Goal: Task Accomplishment & Management: Complete application form

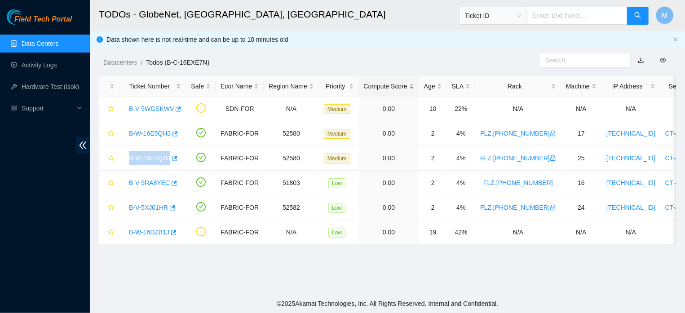
click at [38, 40] on link "Data Centers" at bounding box center [40, 43] width 37 height 7
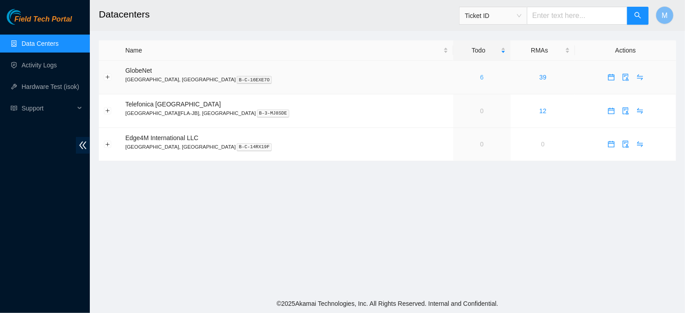
click at [480, 77] on link "6" at bounding box center [482, 77] width 4 height 7
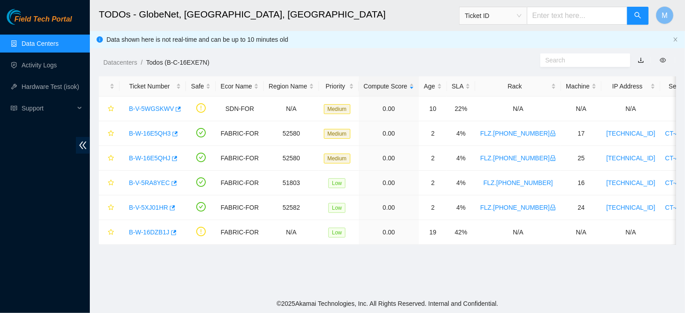
click at [35, 47] on link "Data Centers" at bounding box center [40, 43] width 37 height 7
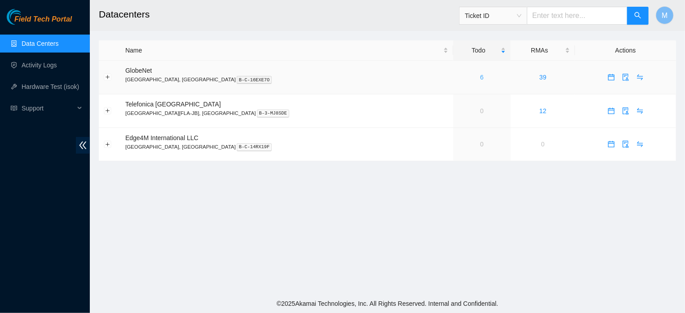
click at [480, 79] on link "6" at bounding box center [482, 77] width 4 height 7
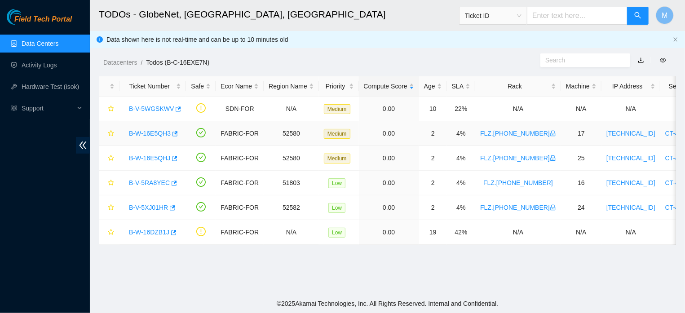
click at [156, 133] on link "B-W-16E5QH3" at bounding box center [150, 133] width 42 height 7
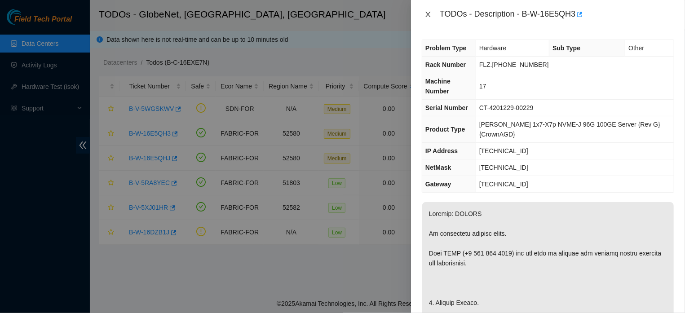
click at [430, 17] on icon "close" at bounding box center [428, 14] width 5 height 5
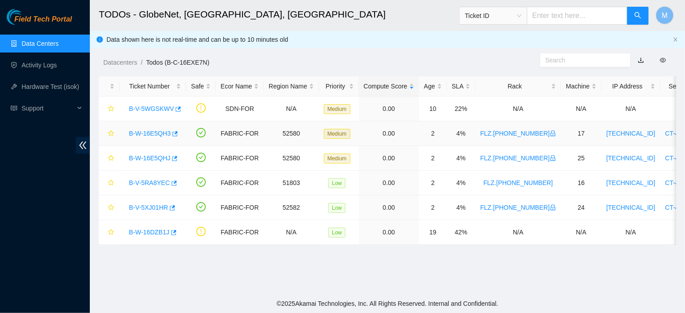
click at [162, 136] on link "B-W-16E5QH3" at bounding box center [150, 133] width 42 height 7
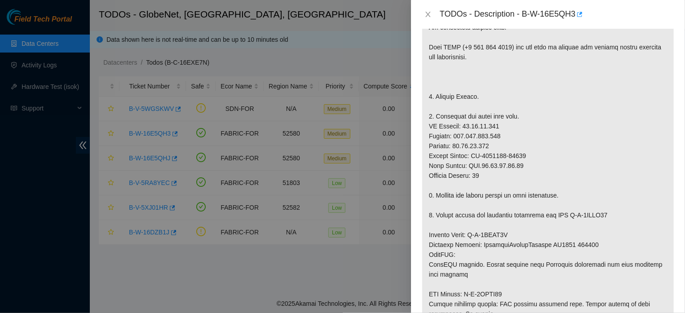
scroll to position [211, 0]
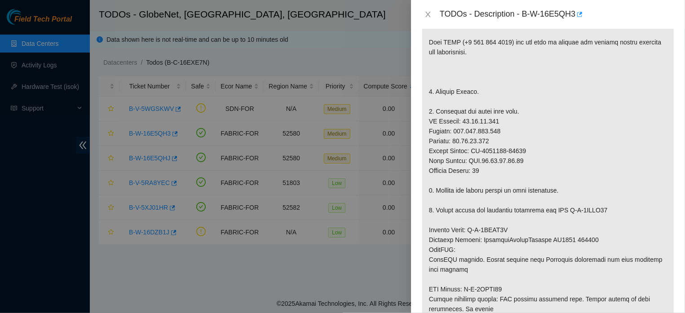
click at [426, 18] on div "TODOs - Description - B-W-16E5QH3" at bounding box center [548, 14] width 253 height 14
click at [427, 17] on icon "close" at bounding box center [428, 14] width 7 height 7
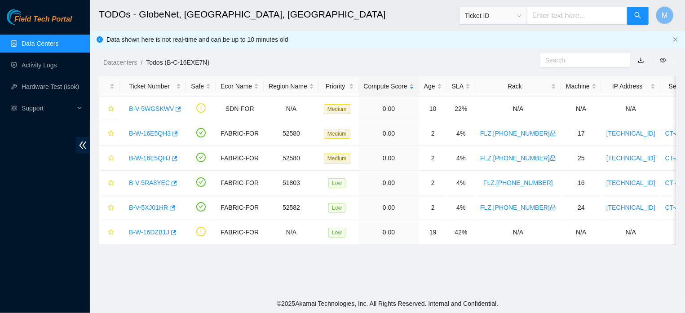
scroll to position [215, 0]
click at [151, 160] on link "B-W-16E5QHJ" at bounding box center [149, 158] width 41 height 7
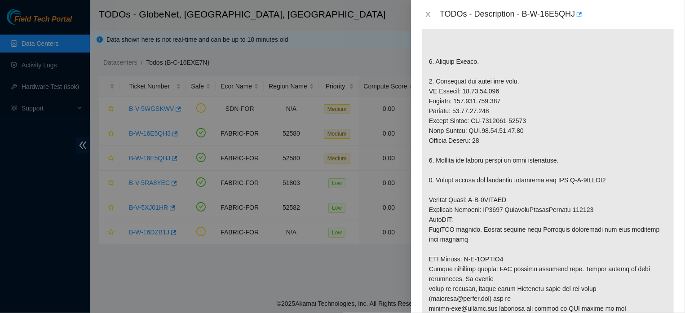
scroll to position [57, 0]
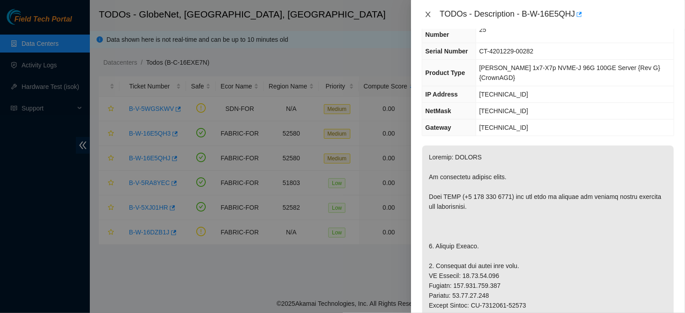
click at [427, 14] on icon "close" at bounding box center [428, 14] width 5 height 5
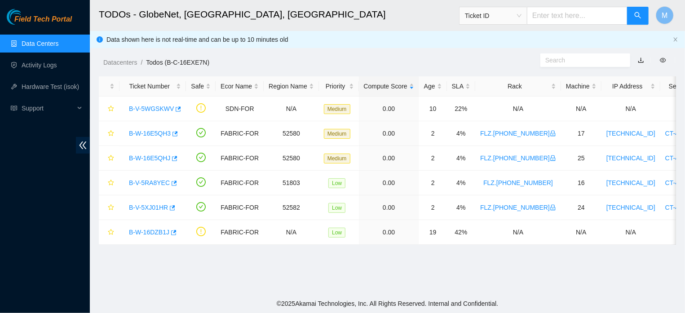
scroll to position [76, 0]
drag, startPoint x: 128, startPoint y: 107, endPoint x: 169, endPoint y: 113, distance: 40.8
click at [122, 106] on td "B-V-5WGSKWV" at bounding box center [153, 109] width 67 height 25
drag, startPoint x: 124, startPoint y: 109, endPoint x: 173, endPoint y: 113, distance: 49.1
copy link "B-V-5WGSKWV"
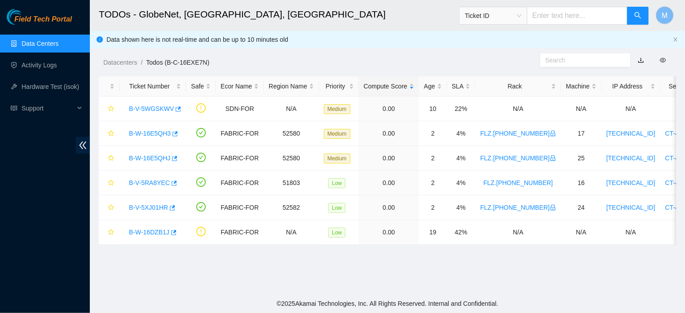
click at [309, 10] on h2 "TODOs - GlobeNet, [GEOGRAPHIC_DATA], [GEOGRAPHIC_DATA]" at bounding box center [332, 14] width 467 height 29
click at [155, 131] on link "B-W-16E5QH3" at bounding box center [150, 133] width 42 height 7
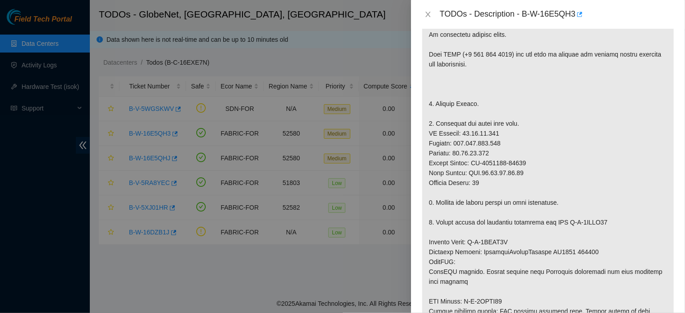
scroll to position [0, 0]
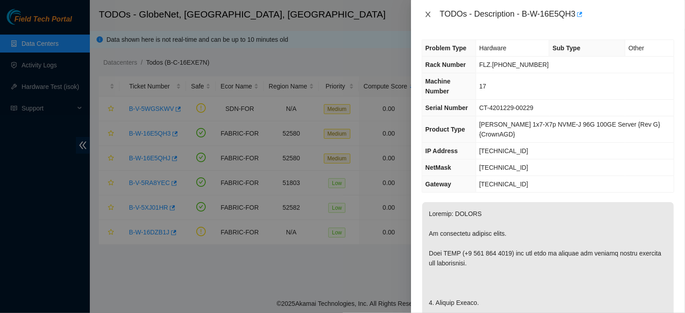
click at [426, 16] on icon "close" at bounding box center [428, 14] width 5 height 5
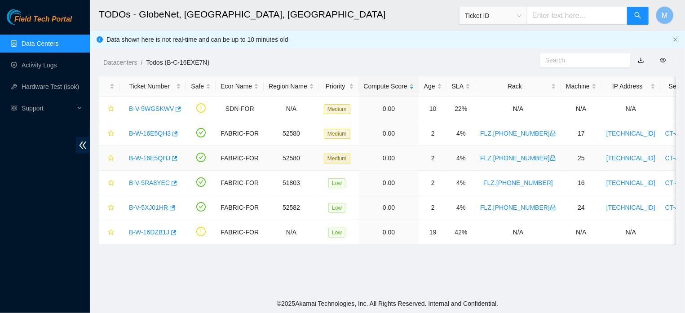
click at [160, 157] on link "B-W-16E5QHJ" at bounding box center [149, 158] width 41 height 7
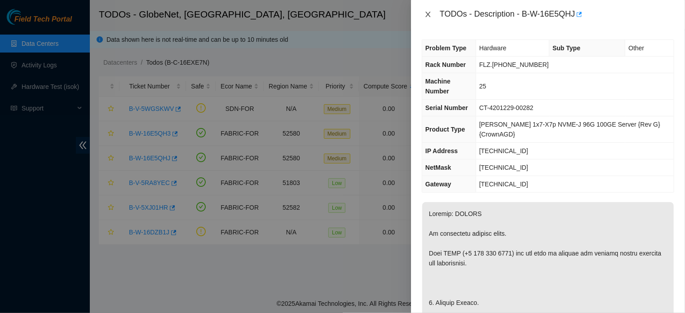
click at [425, 13] on icon "close" at bounding box center [428, 14] width 7 height 7
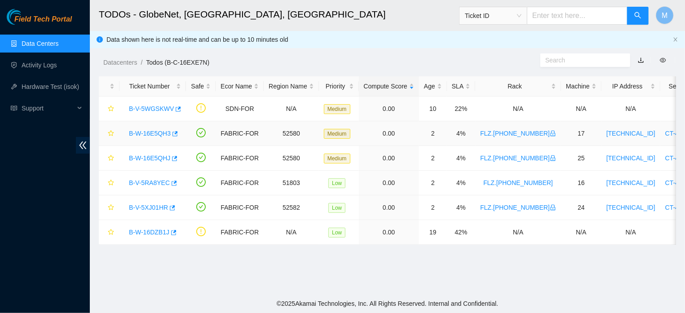
click at [146, 130] on link "B-W-16E5QH3" at bounding box center [150, 133] width 42 height 7
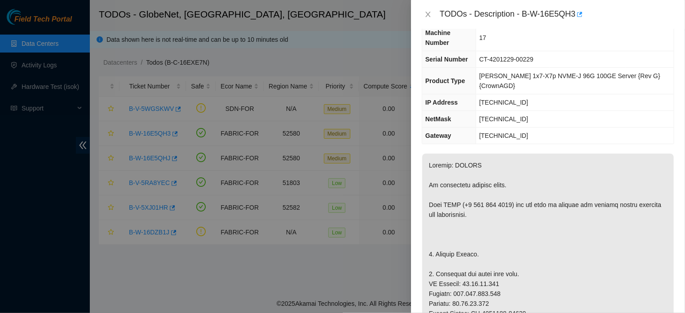
scroll to position [4, 0]
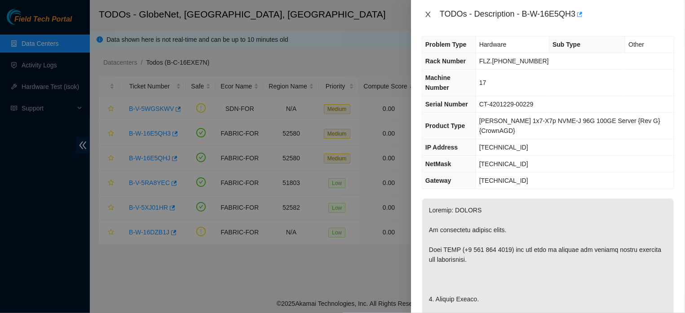
click at [427, 14] on icon "close" at bounding box center [428, 14] width 7 height 7
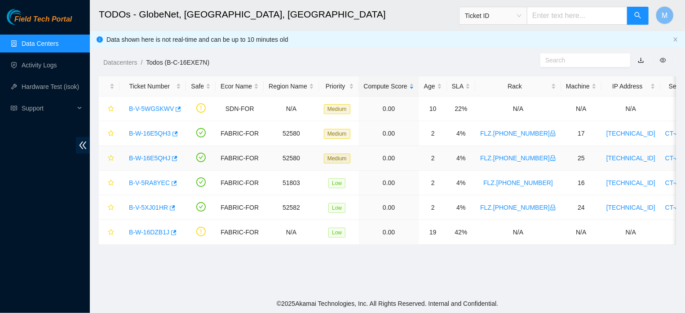
click at [158, 156] on link "B-W-16E5QHJ" at bounding box center [149, 158] width 41 height 7
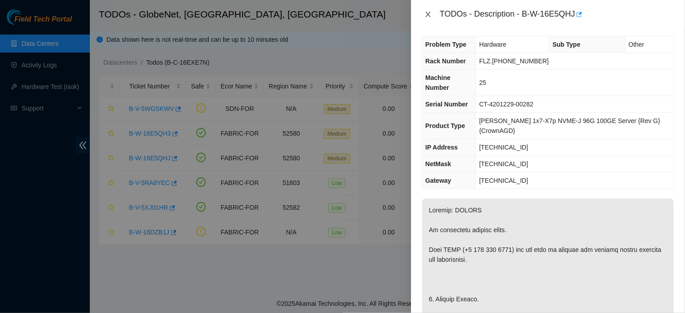
click at [428, 14] on icon "close" at bounding box center [428, 14] width 5 height 5
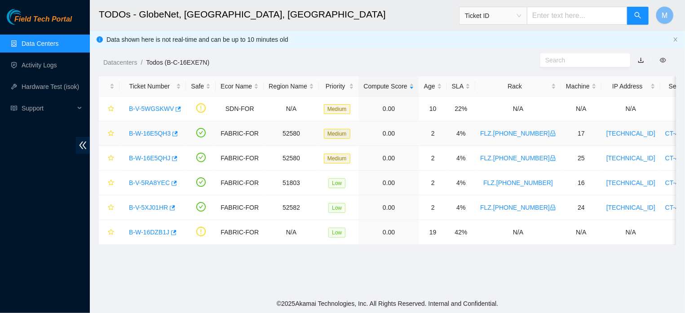
click at [154, 134] on link "B-W-16E5QH3" at bounding box center [150, 133] width 42 height 7
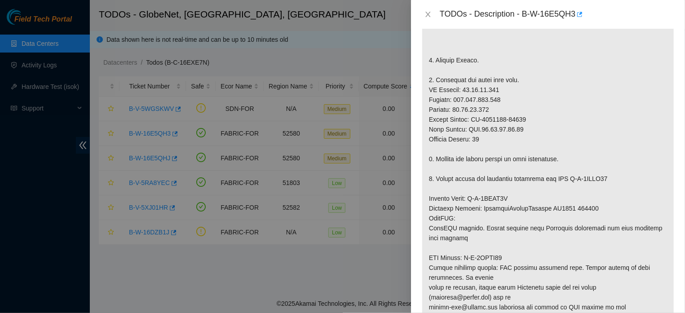
scroll to position [254, 0]
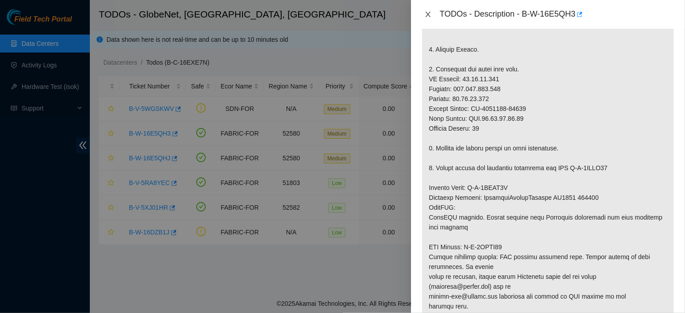
click at [429, 17] on icon "close" at bounding box center [428, 14] width 5 height 5
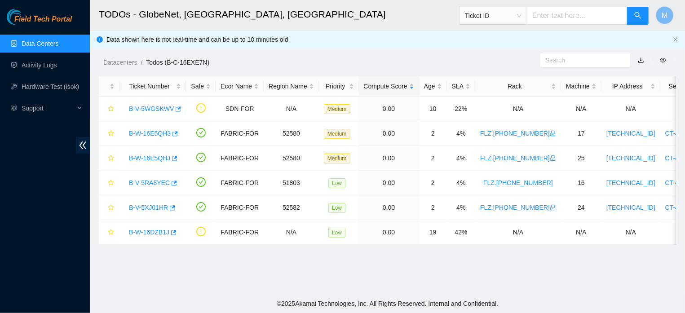
scroll to position [223, 0]
click at [160, 160] on link "B-W-16E5QHJ" at bounding box center [149, 158] width 41 height 7
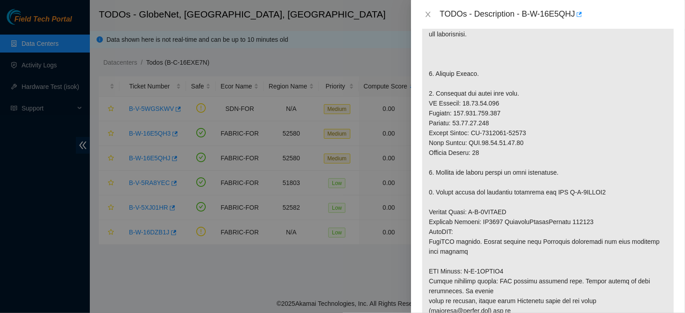
scroll to position [228, 0]
drag, startPoint x: 681, startPoint y: 76, endPoint x: 683, endPoint y: 143, distance: 66.5
click at [425, 13] on icon "close" at bounding box center [428, 14] width 7 height 7
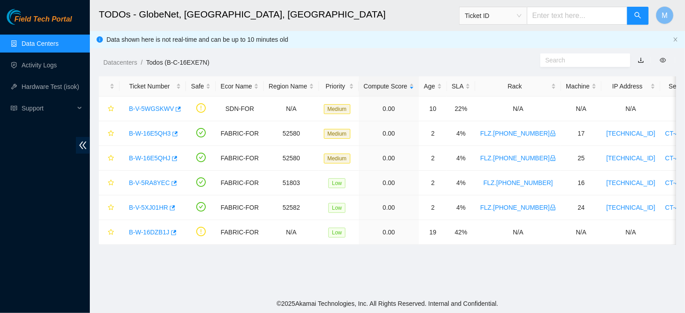
scroll to position [223, 0]
click at [154, 134] on link "B-W-16E5QH3" at bounding box center [150, 133] width 42 height 7
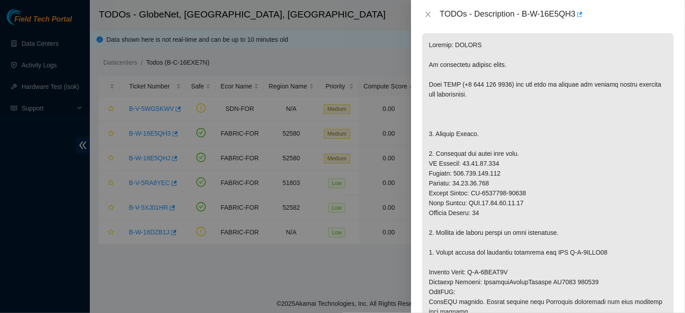
scroll to position [173, 0]
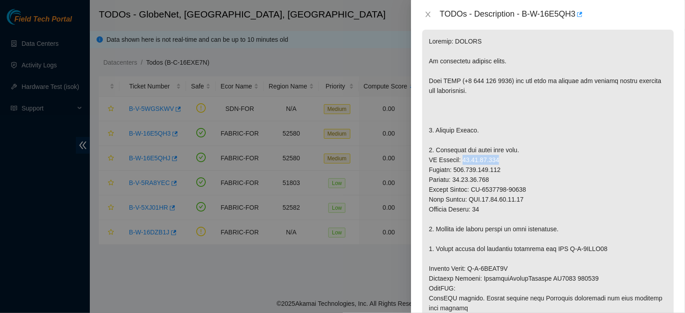
drag, startPoint x: 465, startPoint y: 161, endPoint x: 505, endPoint y: 160, distance: 40.0
click at [505, 160] on p at bounding box center [549, 234] width 252 height 409
copy p "[TECHNICAL_ID]"
click at [427, 16] on icon "close" at bounding box center [428, 14] width 7 height 7
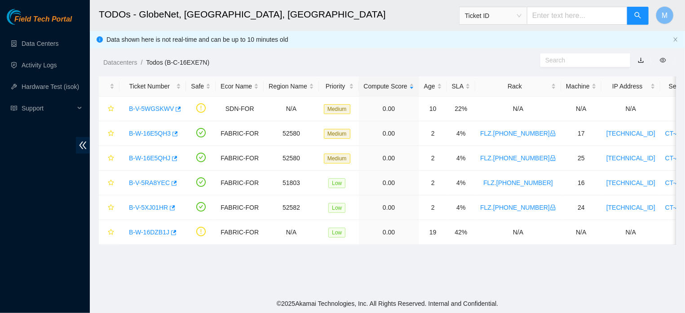
scroll to position [176, 0]
click at [31, 88] on link "Hardware Test (isok)" at bounding box center [51, 86] width 58 height 7
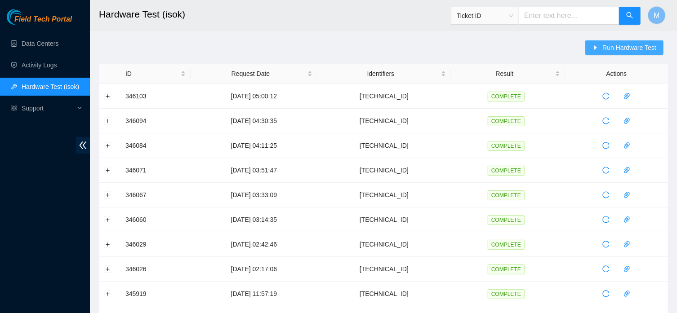
click at [604, 47] on span "Run Hardware Test" at bounding box center [629, 48] width 54 height 10
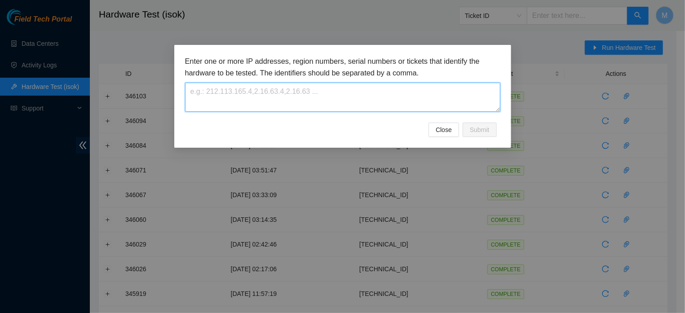
click at [372, 89] on textarea at bounding box center [343, 97] width 316 height 29
paste textarea "[TECHNICAL_ID]"
type textarea "[TECHNICAL_ID]"
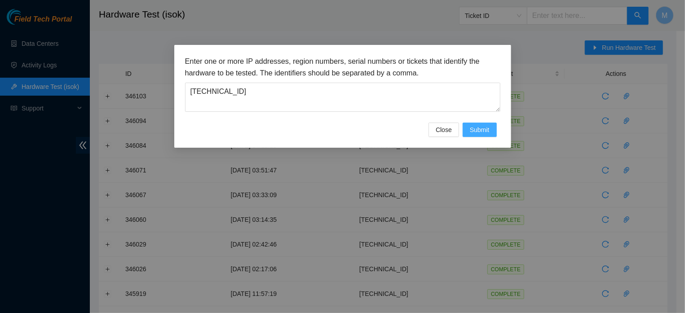
click at [481, 135] on span "Submit" at bounding box center [480, 130] width 20 height 10
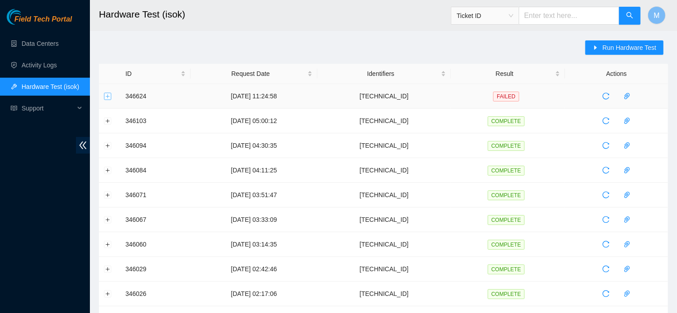
click at [107, 95] on button "Expand row" at bounding box center [107, 96] width 7 height 7
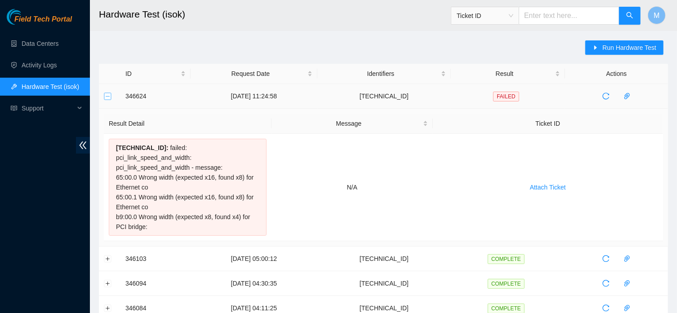
click at [106, 96] on button "Collapse row" at bounding box center [107, 96] width 7 height 7
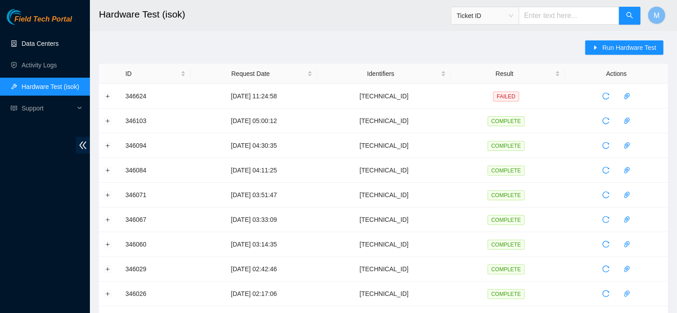
click at [51, 41] on link "Data Centers" at bounding box center [40, 43] width 37 height 7
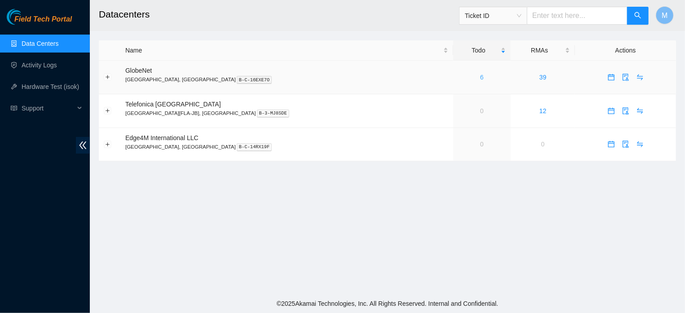
click at [480, 78] on link "6" at bounding box center [482, 77] width 4 height 7
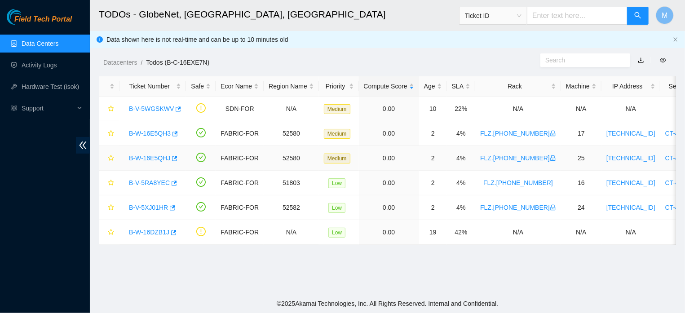
click at [159, 159] on link "B-W-16E5QHJ" at bounding box center [149, 158] width 41 height 7
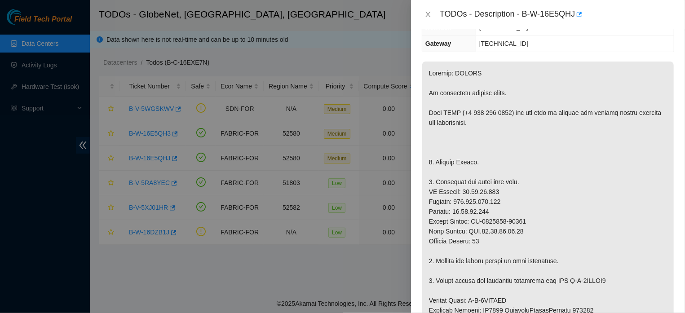
scroll to position [154, 0]
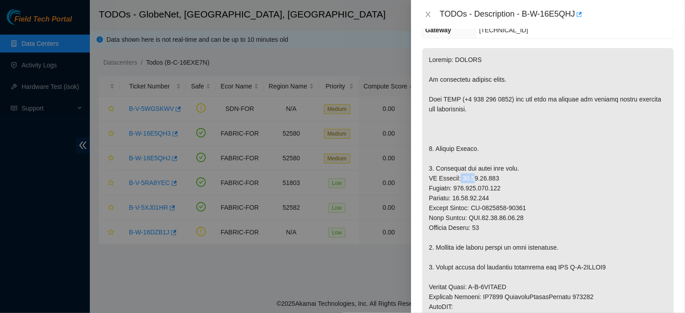
drag, startPoint x: 462, startPoint y: 180, endPoint x: 476, endPoint y: 179, distance: 14.0
click at [476, 179] on p at bounding box center [549, 252] width 252 height 409
drag, startPoint x: 463, startPoint y: 179, endPoint x: 500, endPoint y: 179, distance: 36.9
click at [500, 179] on p at bounding box center [549, 252] width 252 height 409
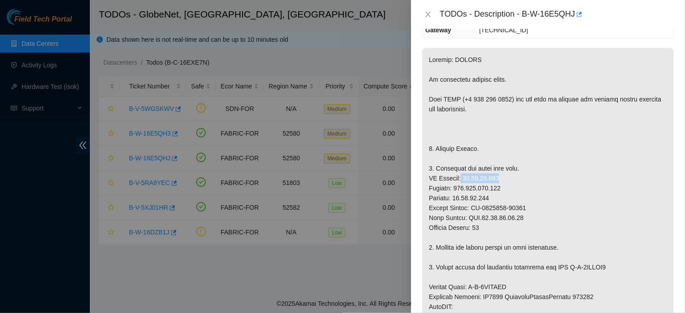
copy p "23.12.41.156"
click at [427, 12] on icon "close" at bounding box center [428, 14] width 7 height 7
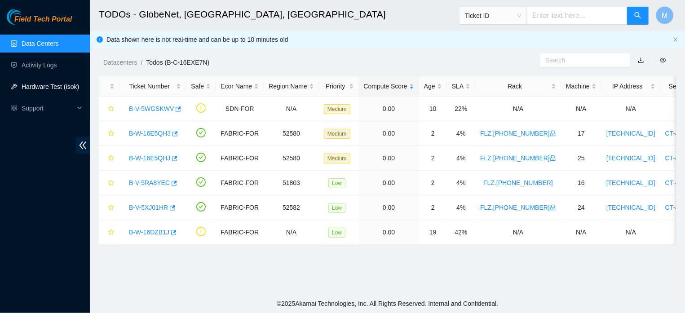
scroll to position [194, 0]
click at [48, 85] on link "Hardware Test (isok)" at bounding box center [51, 86] width 58 height 7
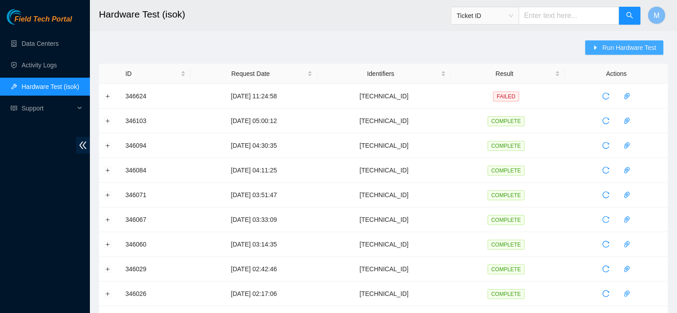
click at [623, 43] on span "Run Hardware Test" at bounding box center [629, 48] width 54 height 10
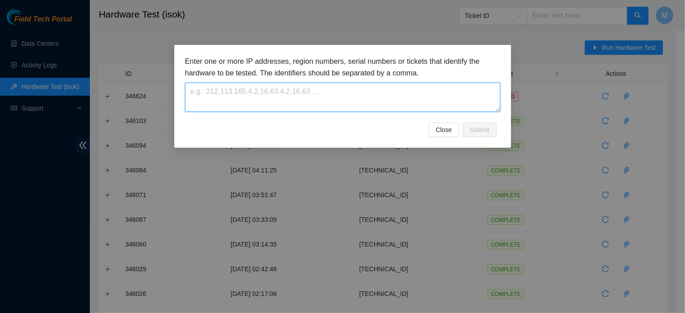
click at [316, 94] on textarea at bounding box center [343, 97] width 316 height 29
paste textarea "23.12.41.156"
type textarea "23.12.41.156"
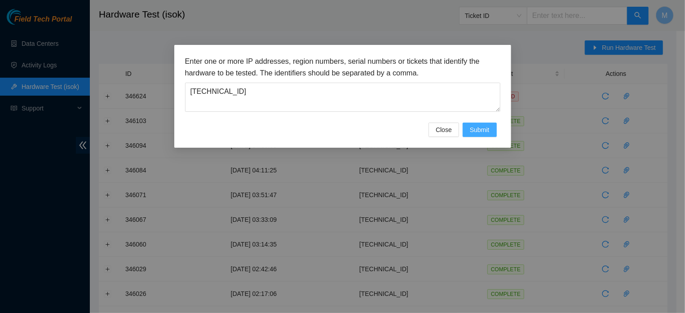
click at [475, 135] on span "Submit" at bounding box center [480, 130] width 20 height 10
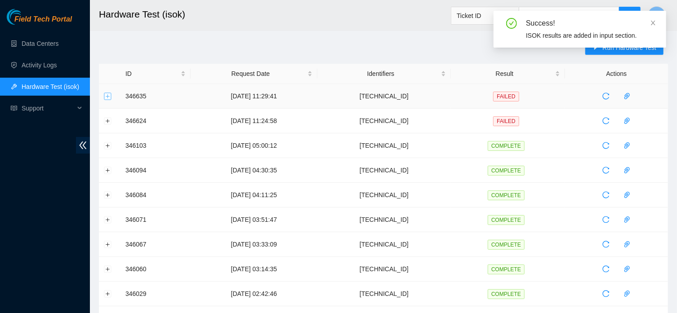
click at [106, 96] on button "Expand row" at bounding box center [107, 96] width 7 height 7
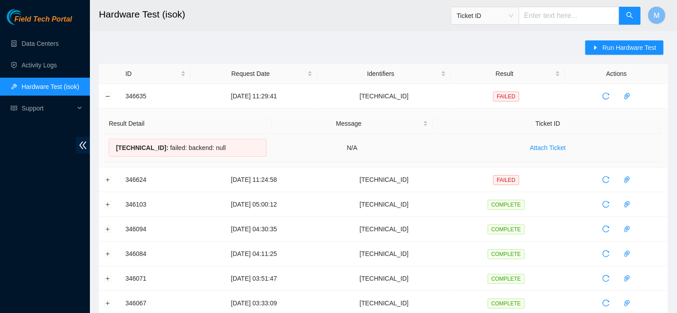
drag, startPoint x: 224, startPoint y: 152, endPoint x: 164, endPoint y: 154, distance: 60.3
click at [164, 154] on div "23.12.41.156 : failed: backend: null" at bounding box center [188, 148] width 158 height 18
click at [218, 152] on div "23.12.41.156 : failed: backend: null" at bounding box center [188, 148] width 158 height 18
drag, startPoint x: 223, startPoint y: 150, endPoint x: 161, endPoint y: 152, distance: 62.1
click at [161, 152] on div "23.12.41.156 : failed: backend: null" at bounding box center [188, 148] width 158 height 18
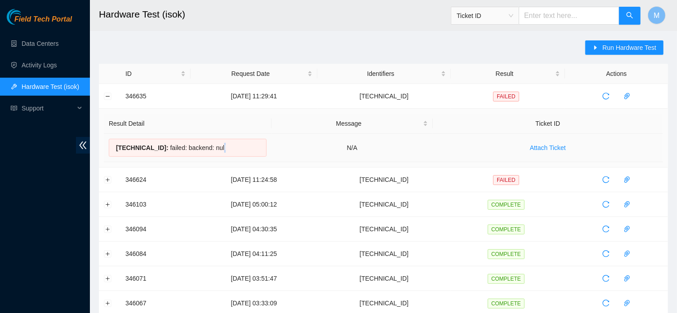
copy div "failed: backend: null"
drag, startPoint x: 384, startPoint y: 98, endPoint x: 420, endPoint y: 99, distance: 36.0
click at [420, 99] on td "23.12.41.156" at bounding box center [383, 96] width 133 height 25
copy td "23.12.41.156"
click at [612, 52] on span "Run Hardware Test" at bounding box center [629, 48] width 54 height 10
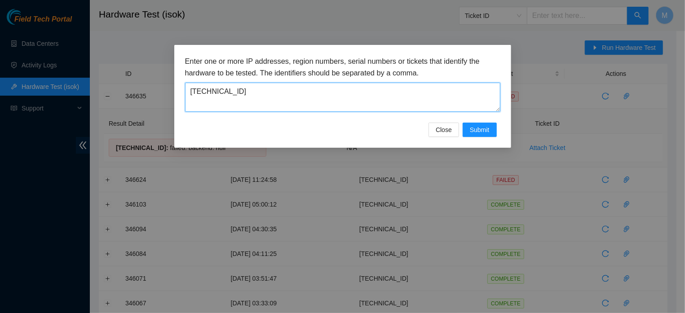
click at [342, 95] on textarea "23.12.41.156" at bounding box center [343, 97] width 316 height 29
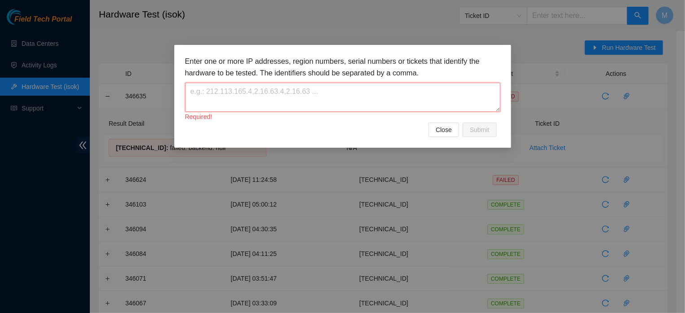
paste textarea "23.12.41.156"
type textarea "23.12.41.156"
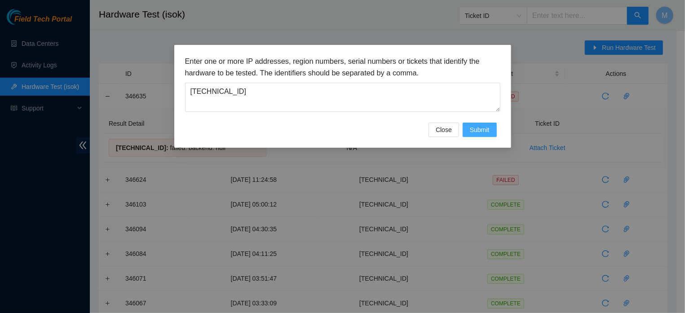
click at [486, 135] on span "Submit" at bounding box center [480, 130] width 20 height 10
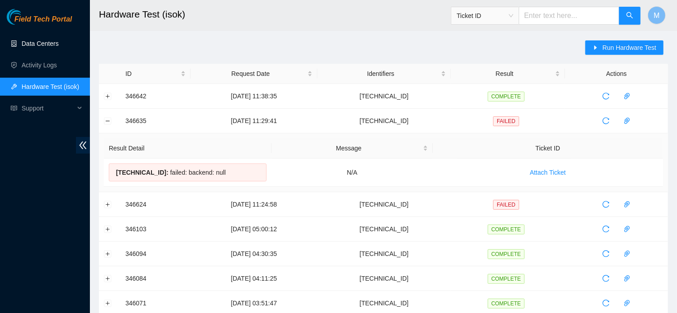
click at [51, 44] on link "Data Centers" at bounding box center [40, 43] width 37 height 7
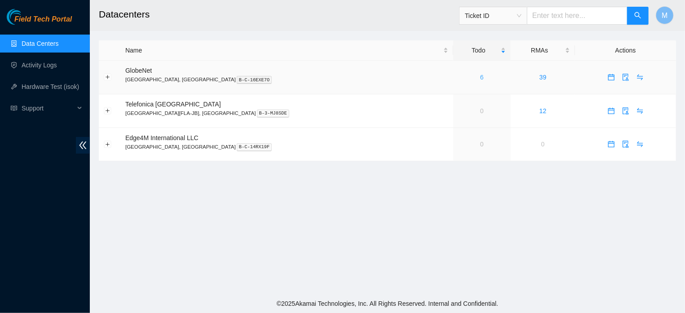
click at [480, 79] on link "6" at bounding box center [482, 77] width 4 height 7
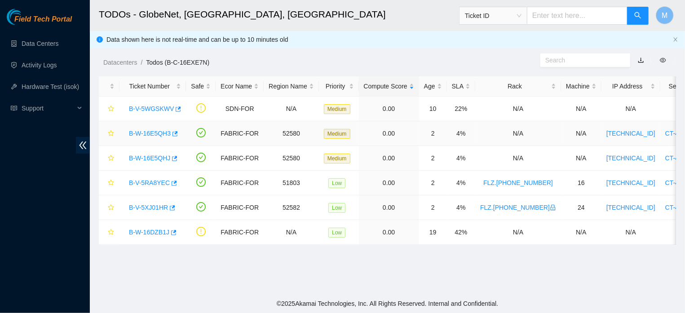
click at [161, 133] on link "B-W-16E5QH3" at bounding box center [150, 133] width 42 height 7
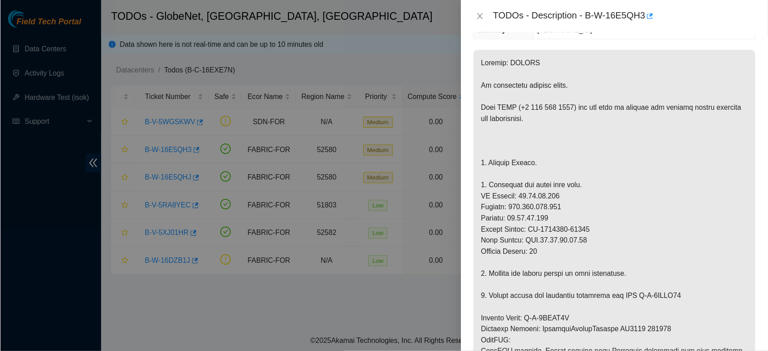
scroll to position [238, 0]
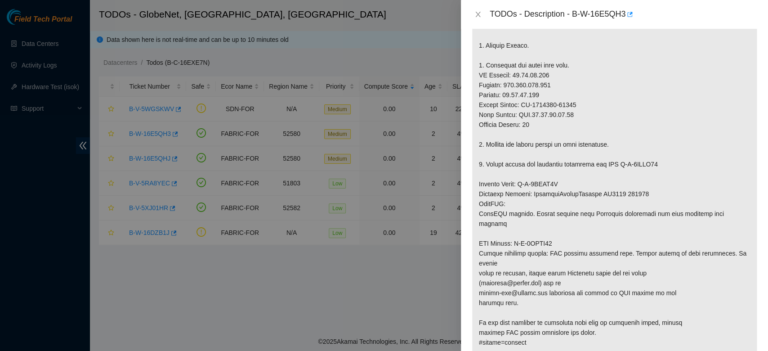
drag, startPoint x: 464, startPoint y: 96, endPoint x: 560, endPoint y: 108, distance: 96.5
click at [560, 108] on p at bounding box center [614, 149] width 285 height 409
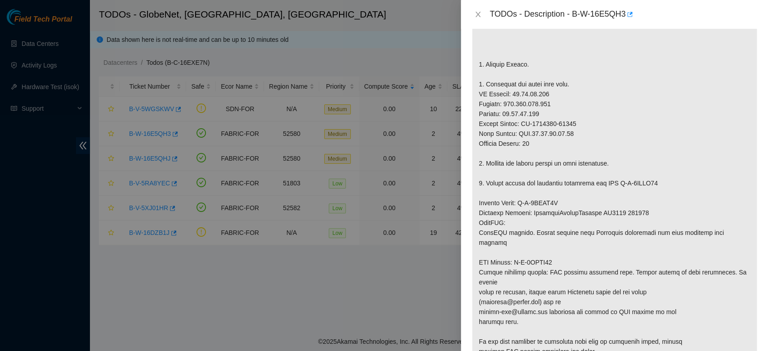
click at [560, 108] on p at bounding box center [614, 168] width 285 height 409
drag, startPoint x: 546, startPoint y: 95, endPoint x: 512, endPoint y: 99, distance: 33.5
click at [512, 99] on p at bounding box center [614, 168] width 285 height 409
copy p "[TECHNICAL_ID]"
click at [478, 15] on icon "close" at bounding box center [477, 14] width 7 height 7
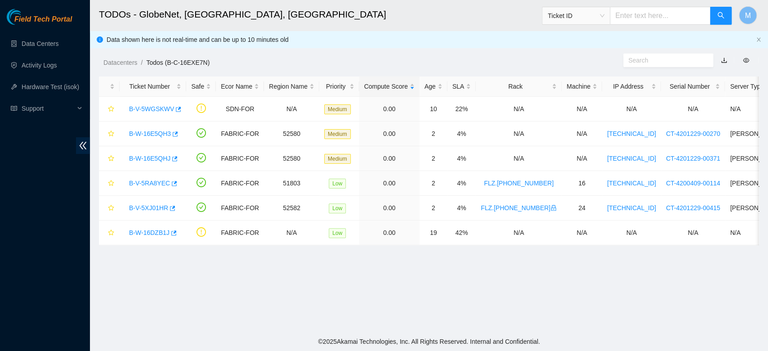
scroll to position [164, 0]
click at [44, 86] on link "Hardware Test (isok)" at bounding box center [51, 86] width 58 height 7
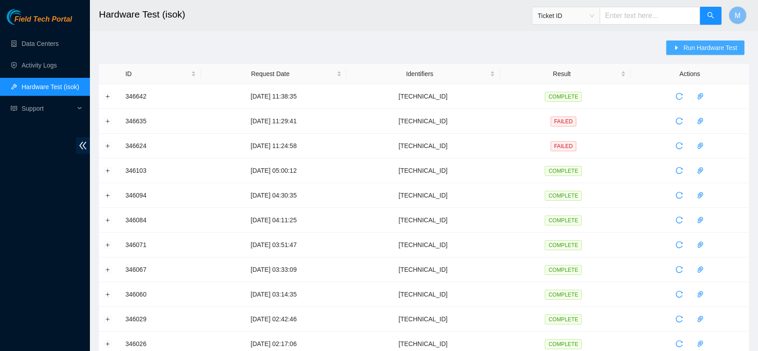
click at [685, 47] on span "Run Hardware Test" at bounding box center [710, 48] width 54 height 10
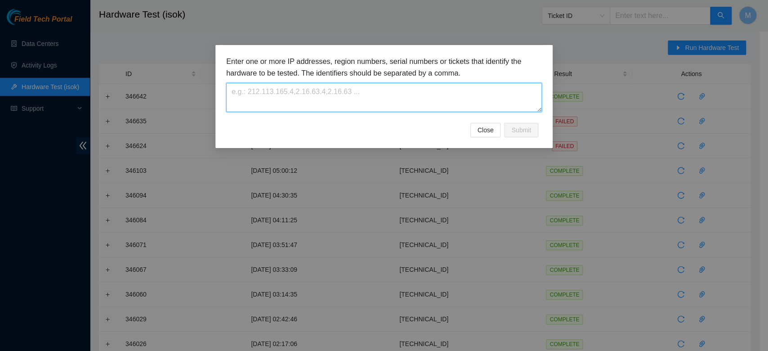
click at [333, 102] on textarea at bounding box center [384, 97] width 316 height 29
paste textarea "[TECHNICAL_ID]"
type textarea "[TECHNICAL_ID]"
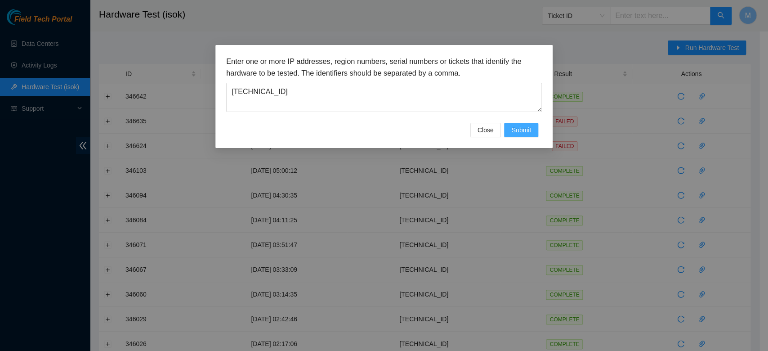
click at [512, 135] on span "Submit" at bounding box center [521, 130] width 20 height 10
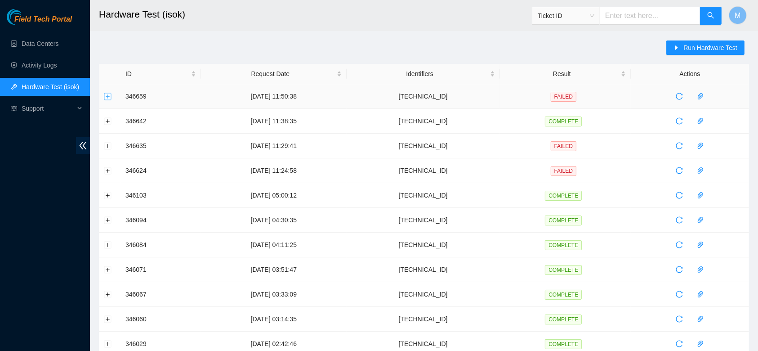
click at [106, 96] on button "Expand row" at bounding box center [107, 96] width 7 height 7
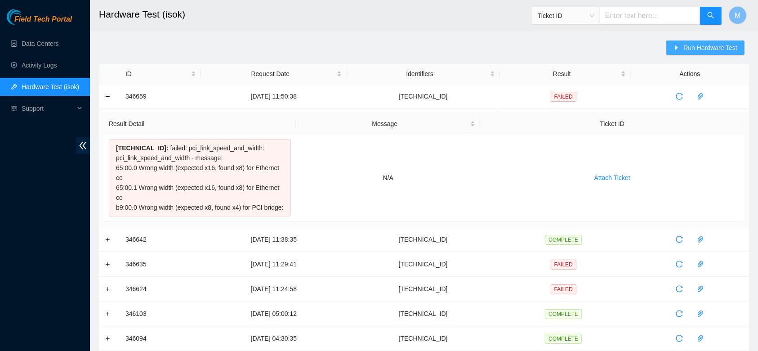
click at [685, 51] on span "Run Hardware Test" at bounding box center [710, 48] width 54 height 10
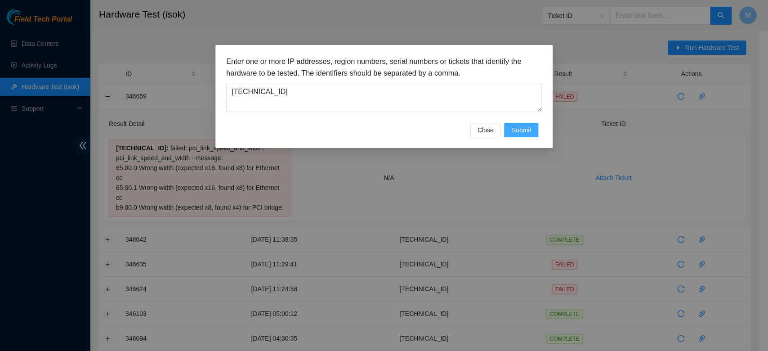
click at [517, 135] on span "Submit" at bounding box center [521, 130] width 20 height 10
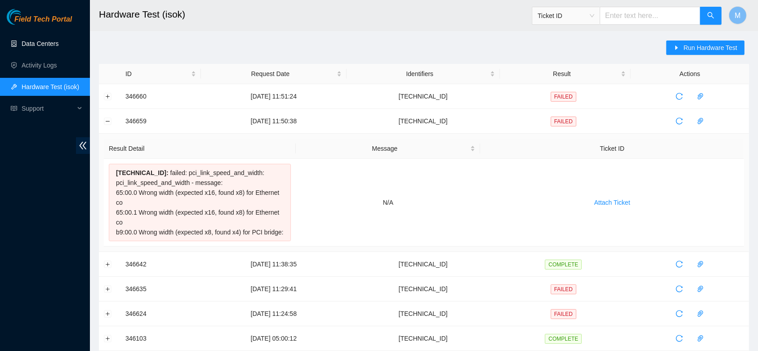
click at [56, 42] on link "Data Centers" at bounding box center [40, 43] width 37 height 7
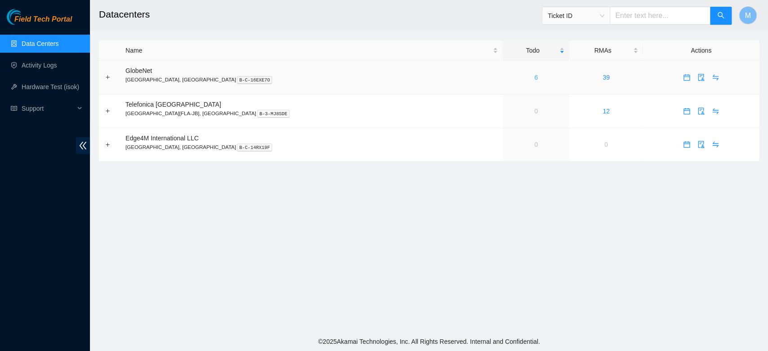
click at [534, 77] on link "6" at bounding box center [536, 77] width 4 height 7
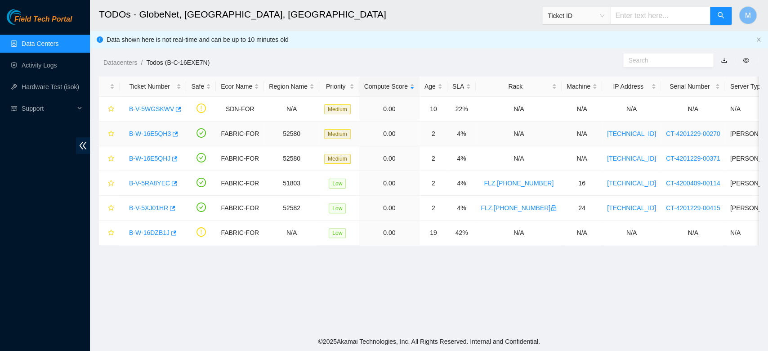
click at [153, 135] on link "B-W-16E5QH3" at bounding box center [150, 133] width 42 height 7
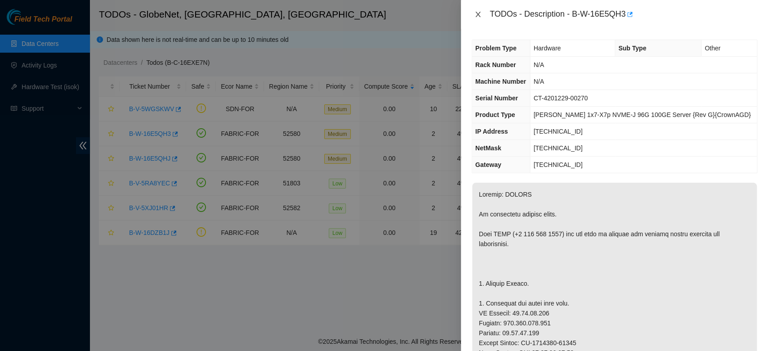
click at [475, 15] on icon "close" at bounding box center [477, 14] width 7 height 7
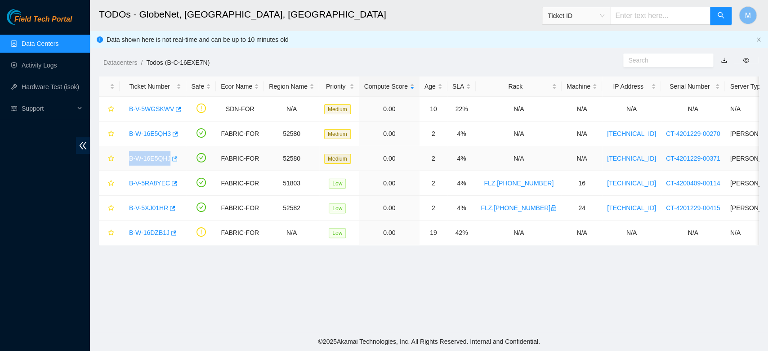
drag, startPoint x: 128, startPoint y: 159, endPoint x: 169, endPoint y: 162, distance: 41.0
copy link "B-W-16E5QHJ"
click at [144, 159] on link "B-W-16E5QHJ" at bounding box center [149, 158] width 41 height 7
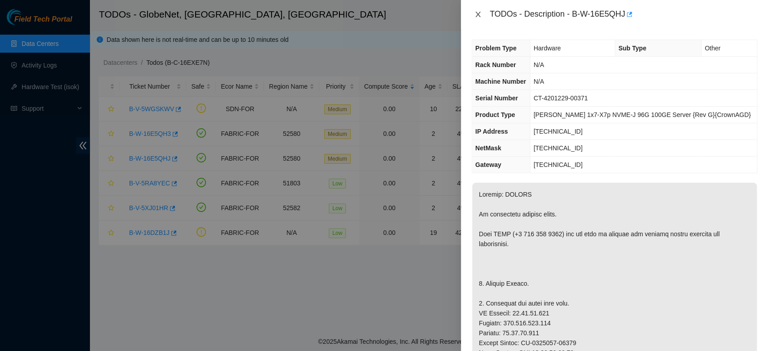
click at [472, 11] on button "Close" at bounding box center [477, 14] width 13 height 9
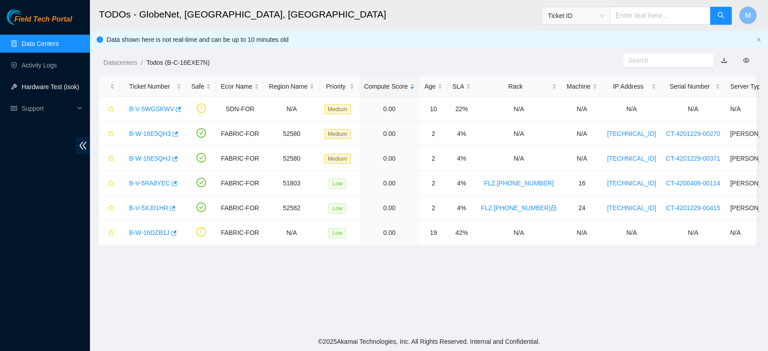
click at [27, 85] on link "Hardware Test (isok)" at bounding box center [51, 86] width 58 height 7
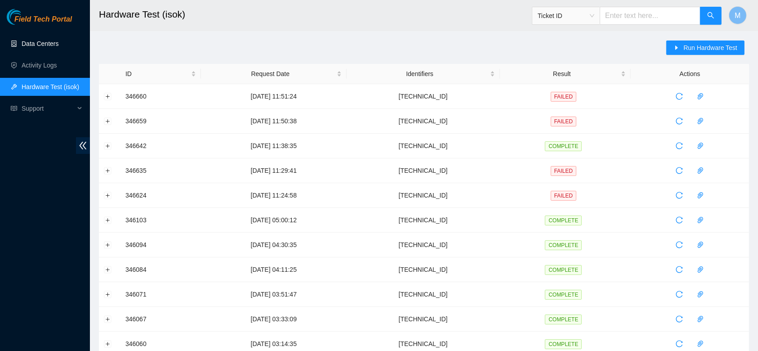
click at [29, 47] on link "Data Centers" at bounding box center [40, 43] width 37 height 7
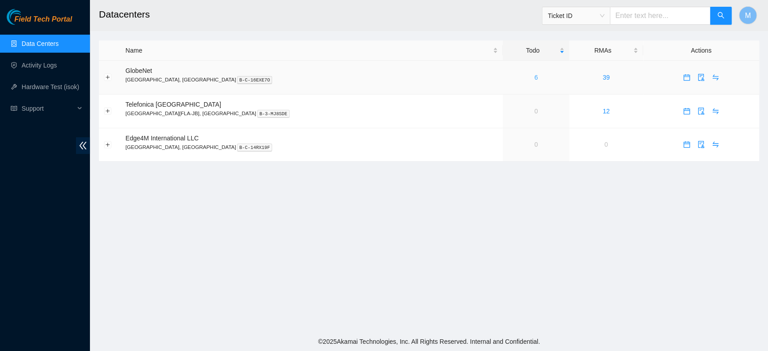
click at [534, 77] on link "6" at bounding box center [536, 77] width 4 height 7
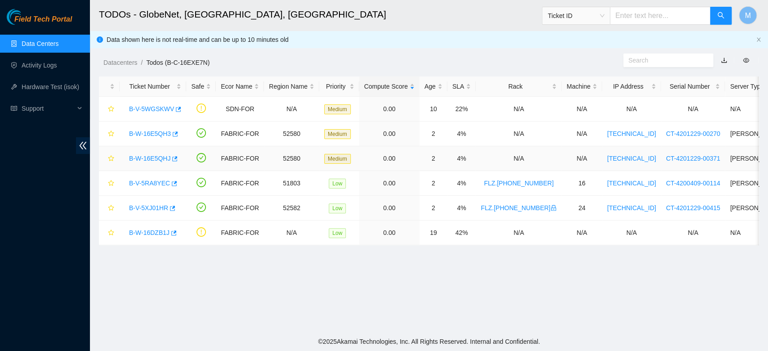
click at [143, 159] on link "B-W-16E5QHJ" at bounding box center [149, 158] width 41 height 7
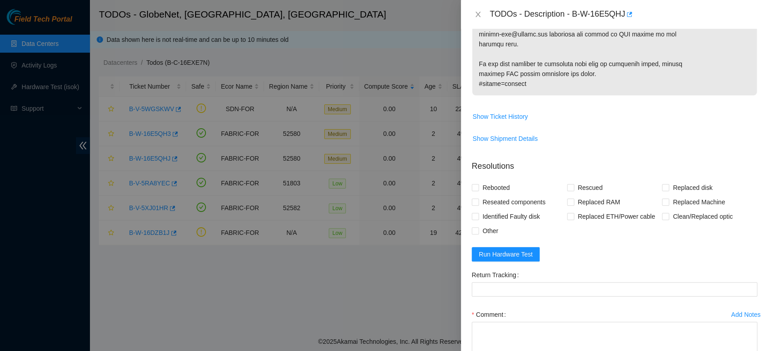
scroll to position [536, 0]
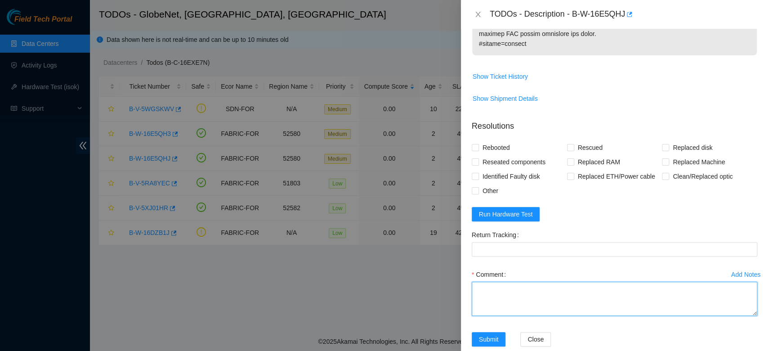
click at [558, 306] on textarea "Comment" at bounding box center [613, 298] width 285 height 34
paste textarea "THE MACHINE WAS REPLACED, RESCUE (23.0.3) SETTINGS AND ISOK TEST WERE EXECUTED.…"
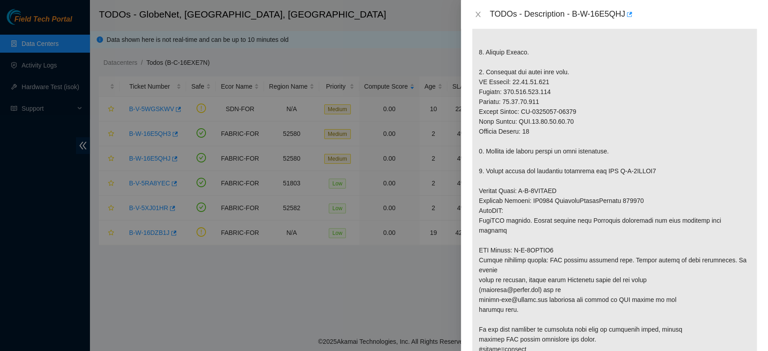
scroll to position [218, 0]
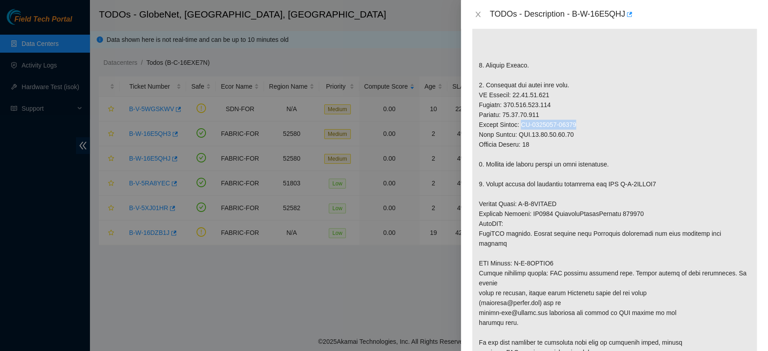
drag, startPoint x: 557, startPoint y: 125, endPoint x: 522, endPoint y: 129, distance: 35.3
click at [522, 129] on p at bounding box center [614, 168] width 285 height 409
copy p "CT-4201229-00371"
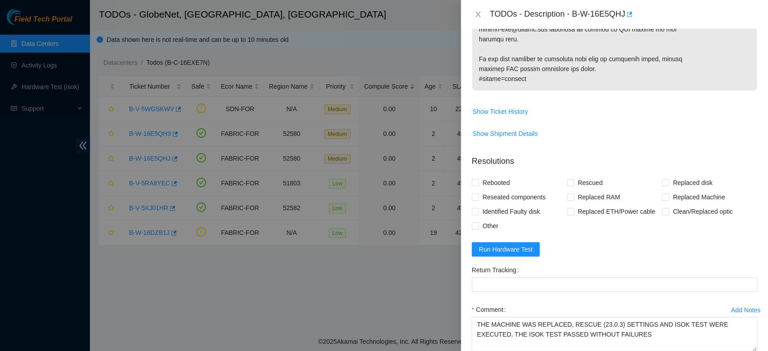
scroll to position [555, 0]
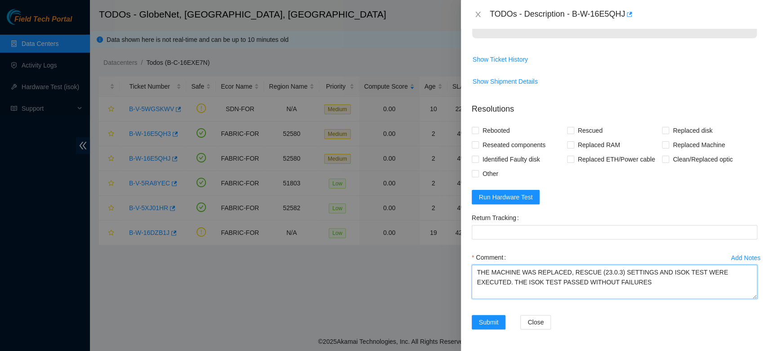
click at [580, 292] on textarea "THE MACHINE WAS REPLACED, RESCUE (23.0.3) SETTINGS AND ISOK TEST WERE EXECUTED.…" at bounding box center [613, 281] width 285 height 34
paste textarea "CT-4201229-00371"
type textarea "THE MACHINE WAS REPLACED, RESCUE (23.0.3) SETTINGS AND ISOK TEST WERE EXECUTED.…"
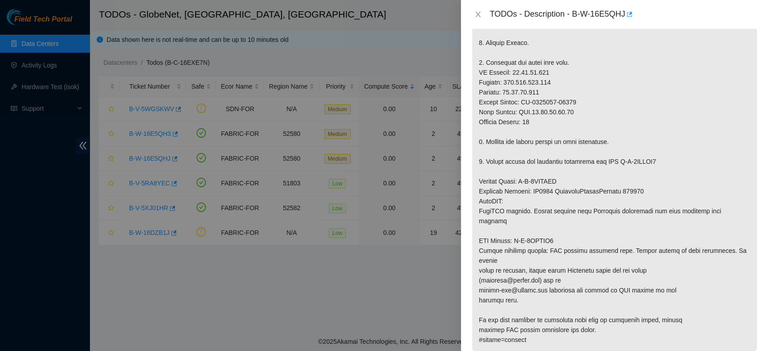
scroll to position [259, 0]
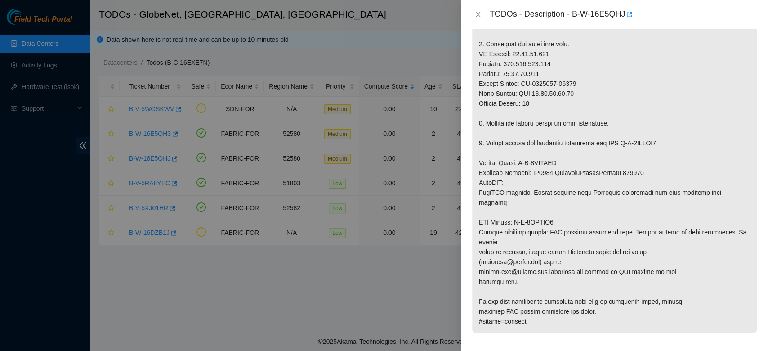
drag, startPoint x: 757, startPoint y: 176, endPoint x: 758, endPoint y: 190, distance: 13.9
click at [685, 190] on div "Problem Type Hardware Sub Type Other Rack Number N/A Machine Number N/A Serial …" at bounding box center [614, 190] width 307 height 322
click at [685, 176] on p at bounding box center [614, 128] width 285 height 409
drag, startPoint x: 517, startPoint y: 212, endPoint x: 561, endPoint y: 212, distance: 44.0
click at [561, 212] on p at bounding box center [614, 128] width 285 height 409
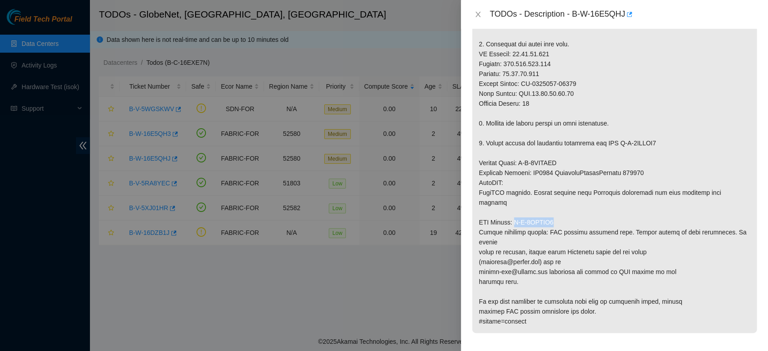
copy p "B-V-5VWESC6"
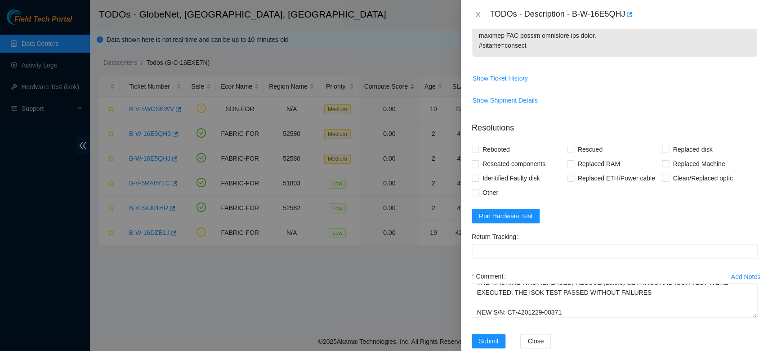
scroll to position [536, 0]
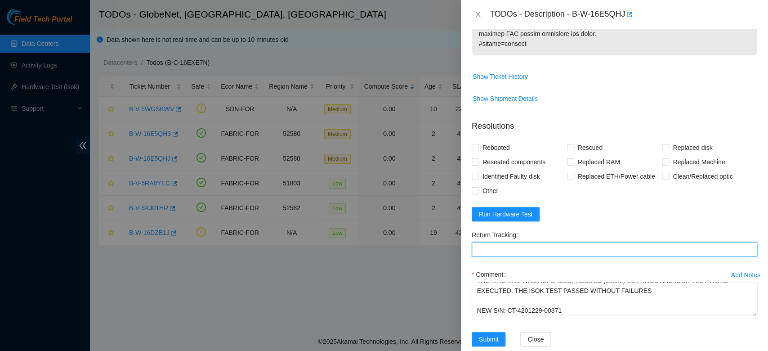
click at [561, 242] on Tracking "Return Tracking" at bounding box center [613, 249] width 285 height 14
paste Tracking "B-V-5VWESC6"
type Tracking "B-V-5VWESC6"
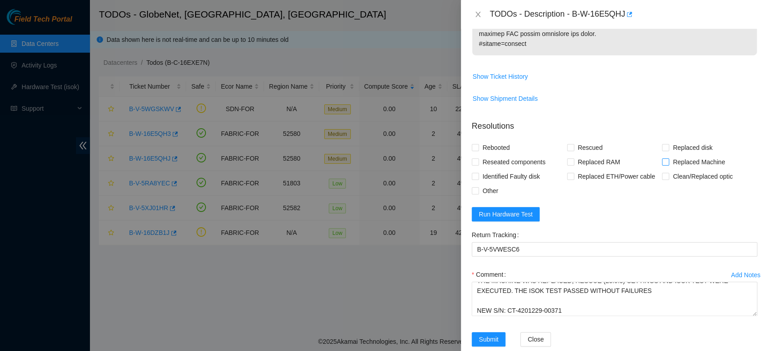
click at [662, 158] on input "Replaced Machine" at bounding box center [665, 161] width 6 height 6
checkbox input "true"
click at [567, 144] on input "Rescued" at bounding box center [570, 147] width 6 height 6
checkbox input "true"
click at [487, 313] on span "Submit" at bounding box center [489, 339] width 20 height 10
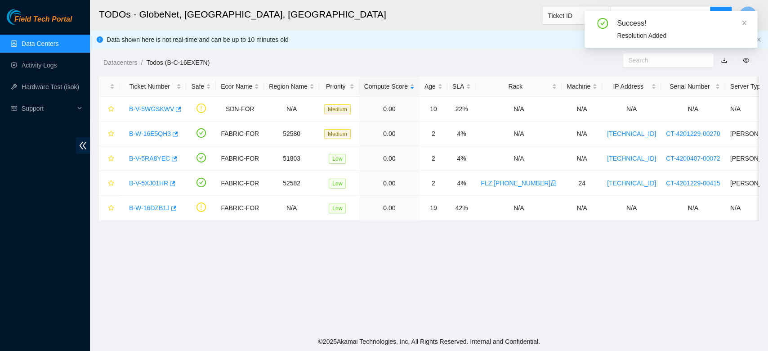
scroll to position [164, 0]
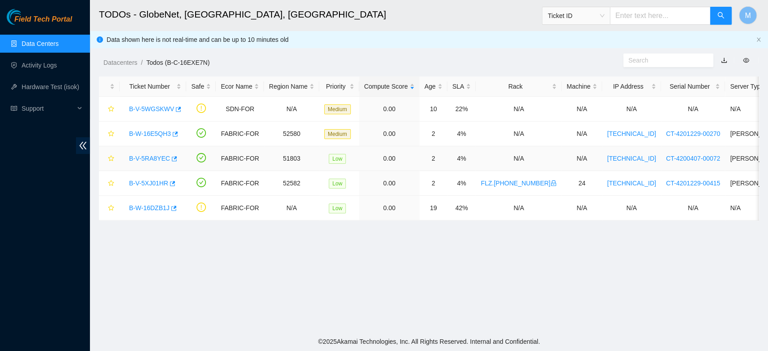
click at [151, 161] on link "B-V-5RA8YEC" at bounding box center [149, 158] width 41 height 7
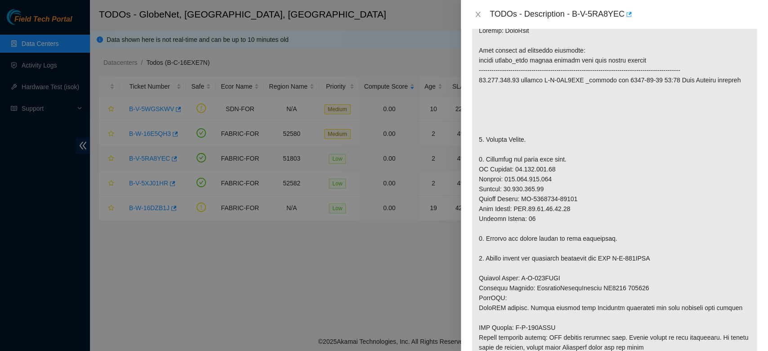
scroll to position [166, 0]
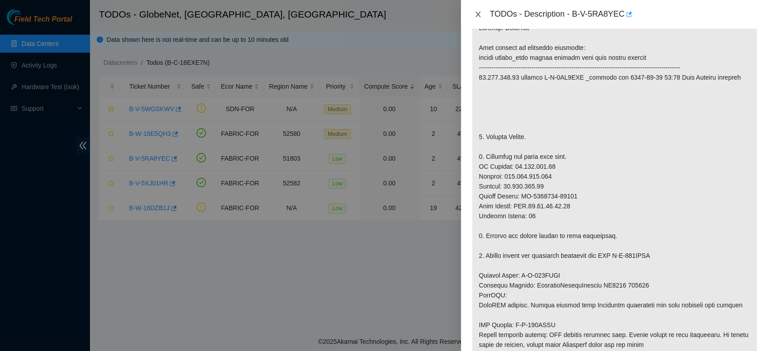
click at [476, 14] on icon "close" at bounding box center [477, 14] width 5 height 5
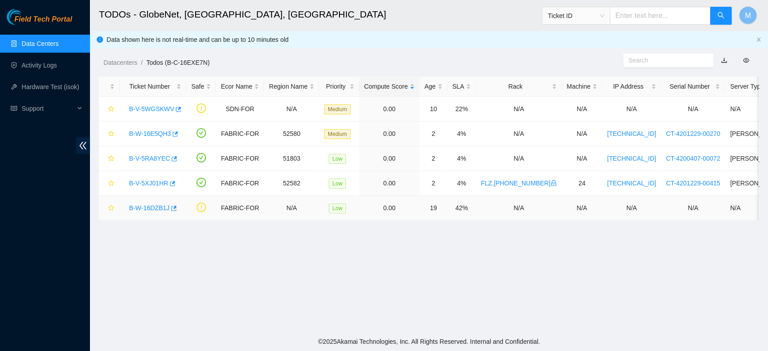
scroll to position [164, 0]
click at [62, 88] on link "Hardware Test (isok)" at bounding box center [51, 86] width 58 height 7
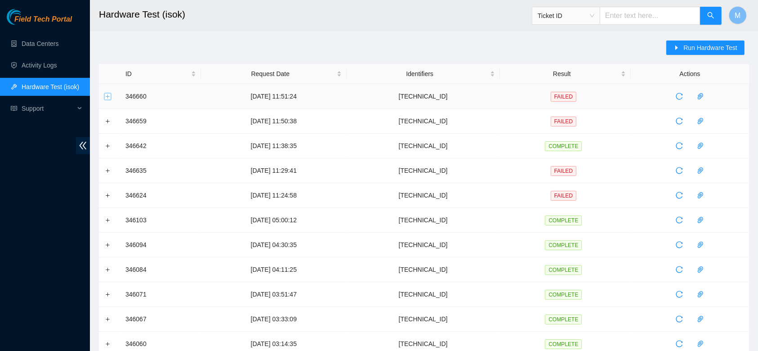
click at [107, 97] on button "Expand row" at bounding box center [107, 96] width 7 height 7
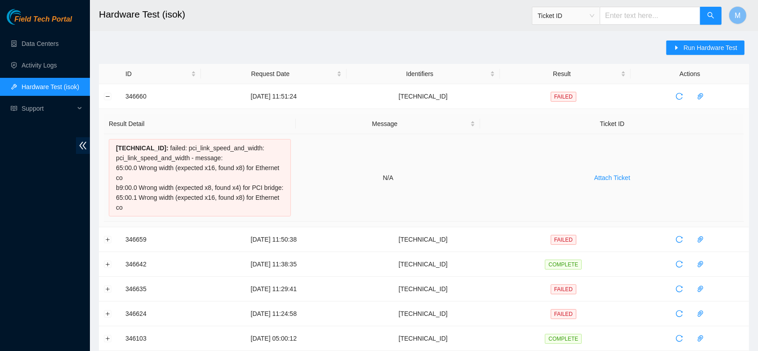
drag, startPoint x: 153, startPoint y: 218, endPoint x: 159, endPoint y: 149, distance: 69.1
click at [159, 149] on div "23.12.41.148 : failed: pci_link_speed_and_width: pci_link_speed_and_width - mes…" at bounding box center [200, 177] width 182 height 77
copy div "failed: pci_link_speed_and_width: pci_link_speed_and_width - message: 65:00.0 W…"
click at [56, 40] on link "Data Centers" at bounding box center [40, 43] width 37 height 7
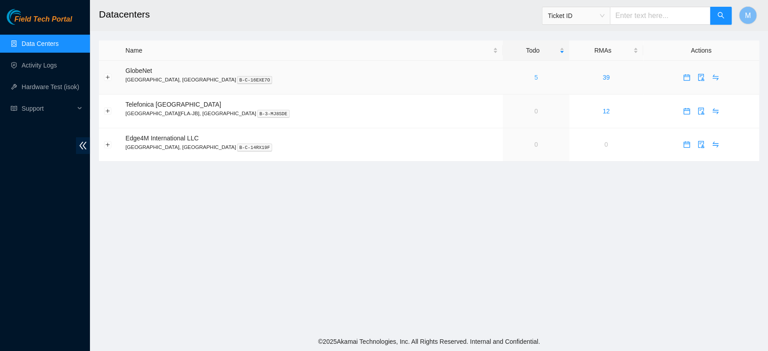
click at [534, 76] on link "5" at bounding box center [536, 77] width 4 height 7
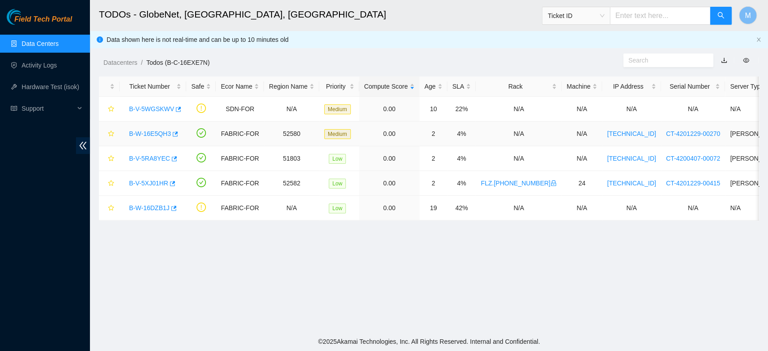
click at [156, 132] on link "B-W-16E5QH3" at bounding box center [150, 133] width 42 height 7
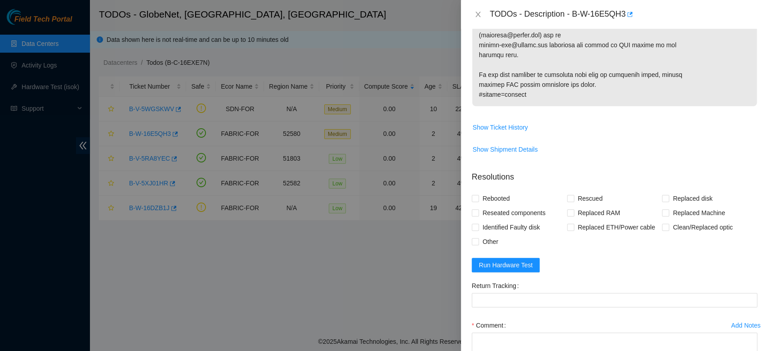
scroll to position [555, 0]
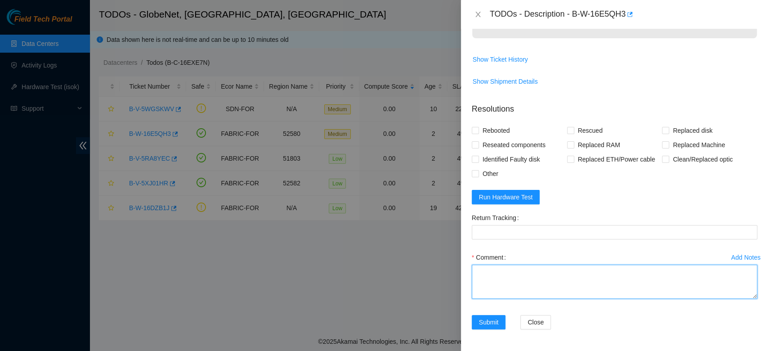
click at [589, 269] on textarea "Comment" at bounding box center [613, 281] width 285 height 34
paste textarea "THE MACHINE WAS REPLACED, RESCUE (23.0.3) CONFIGURATIONS AND ISOK TEST WERE EXE…"
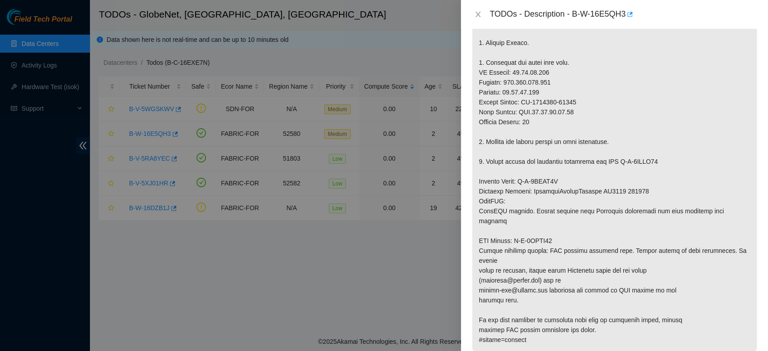
scroll to position [226, 0]
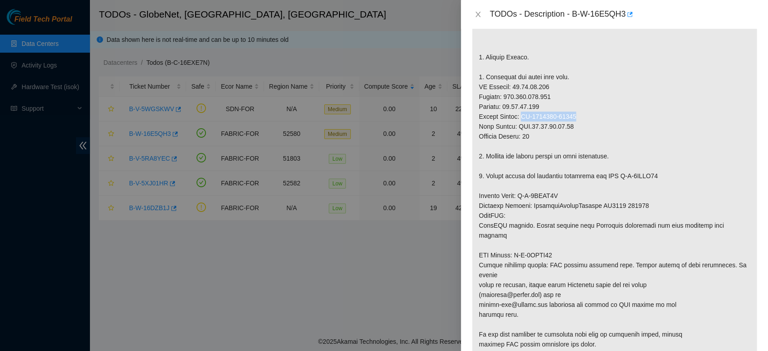
drag, startPoint x: 578, startPoint y: 116, endPoint x: 524, endPoint y: 121, distance: 53.7
click at [524, 121] on p at bounding box center [614, 160] width 285 height 409
copy p "CT-4201229-00270"
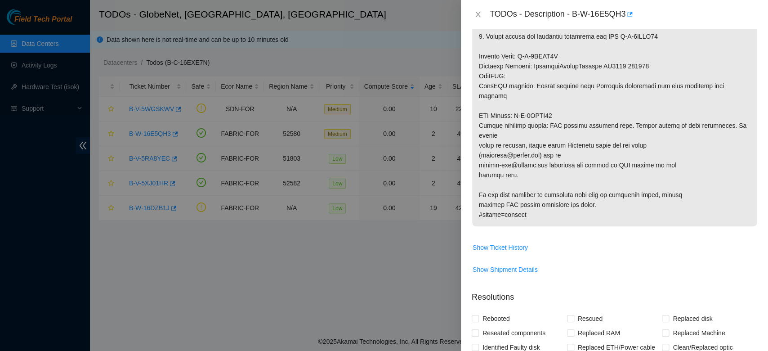
scroll to position [555, 0]
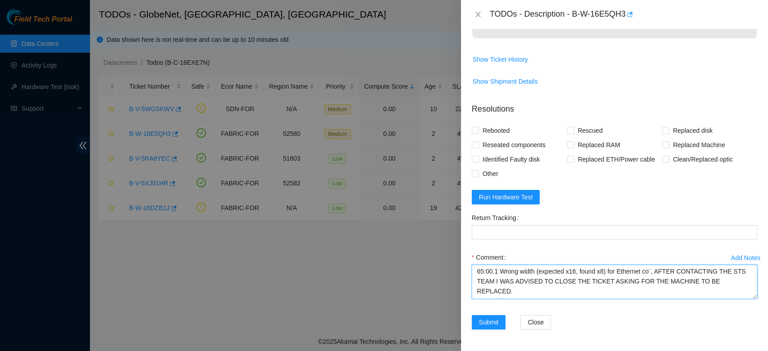
click at [622, 295] on textarea "THE MACHINE WAS REPLACED, RESCUE (23.0.3) CONFIGURATIONS AND ISOK TEST WERE EXE…" at bounding box center [613, 281] width 285 height 34
paste textarea "CT-4201229-00270"
type textarea "THE MACHINE WAS REPLACED, RESCUE (23.0.3) CONFIGURATIONS AND ISOK TEST WERE EXE…"
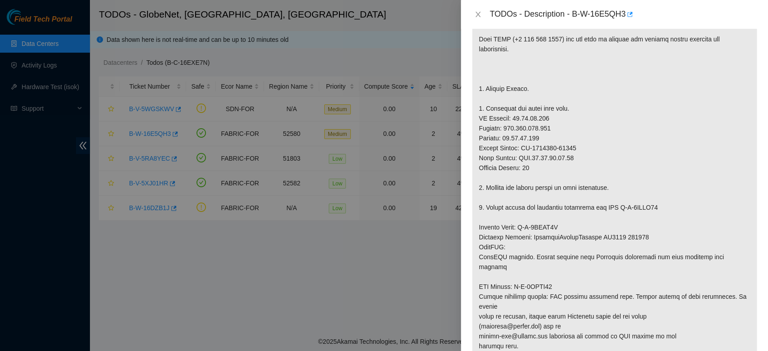
scroll to position [180, 0]
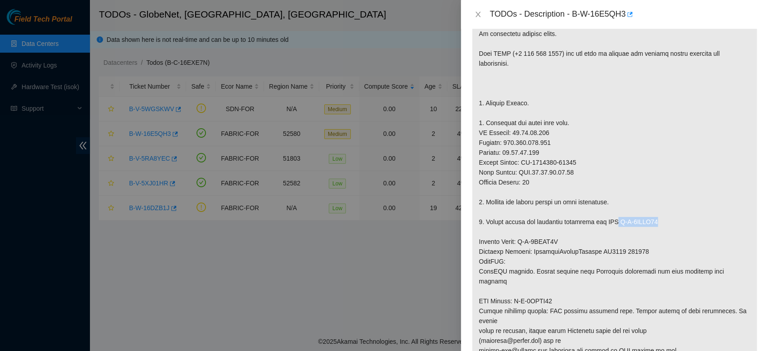
drag, startPoint x: 620, startPoint y: 222, endPoint x: 665, endPoint y: 218, distance: 44.7
click at [665, 218] on p at bounding box center [614, 206] width 285 height 409
copy p "B-V-5VQYT65"
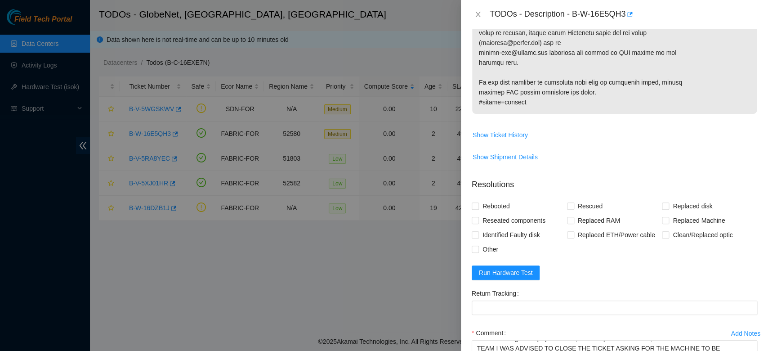
scroll to position [531, 0]
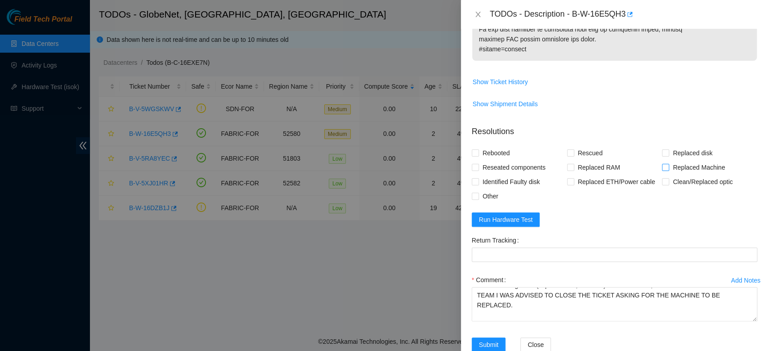
click at [662, 164] on input "Replaced Machine" at bounding box center [665, 167] width 6 height 6
checkbox input "true"
click at [567, 149] on input "Rescued" at bounding box center [570, 152] width 6 height 6
checkbox input "true"
click at [474, 192] on input "Other" at bounding box center [474, 195] width 6 height 6
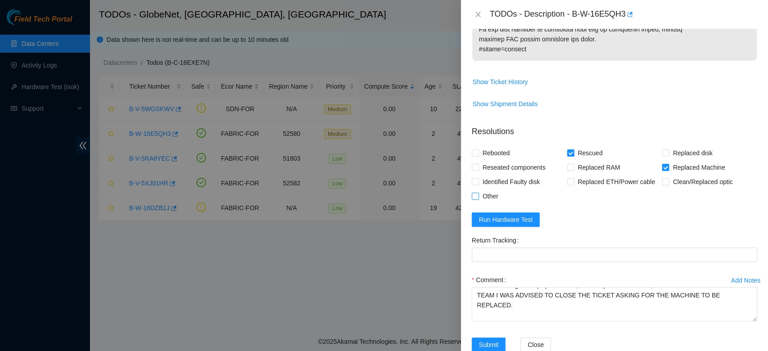
checkbox input "true"
click at [645, 249] on Tracking "Return Tracking" at bounding box center [613, 254] width 285 height 14
paste Tracking "B-V-5VQYT65"
type Tracking "B-V-5VQYT65"
click at [487, 313] on span "Submit" at bounding box center [489, 344] width 20 height 10
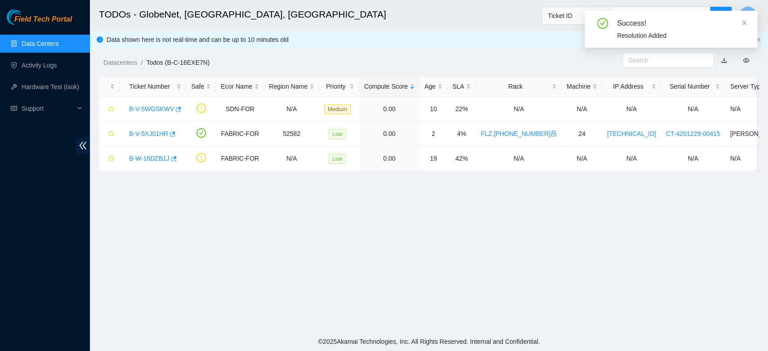
scroll to position [164, 0]
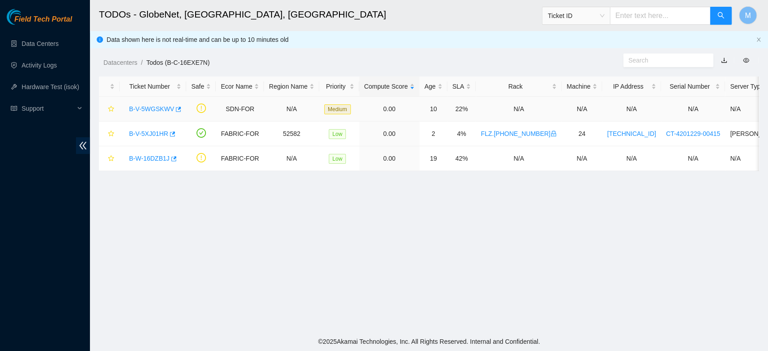
click at [152, 107] on link "B-V-5WGSKWV" at bounding box center [151, 108] width 45 height 7
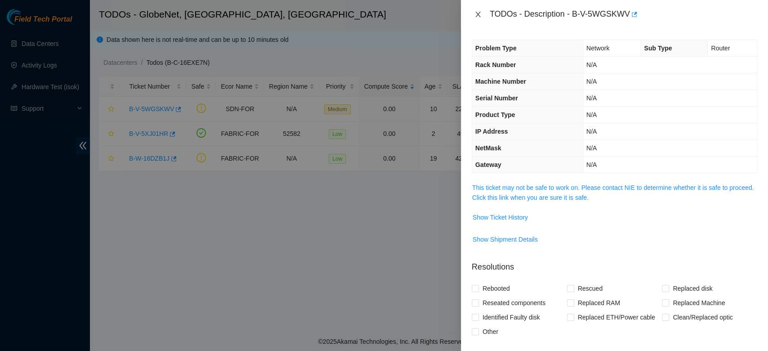
click at [478, 13] on icon "close" at bounding box center [477, 14] width 7 height 7
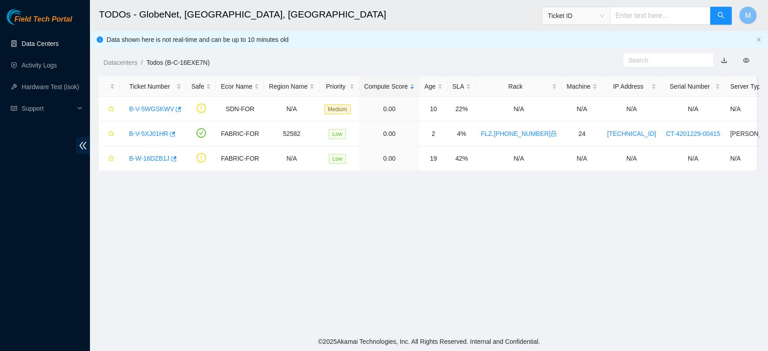
click at [42, 41] on link "Data Centers" at bounding box center [40, 43] width 37 height 7
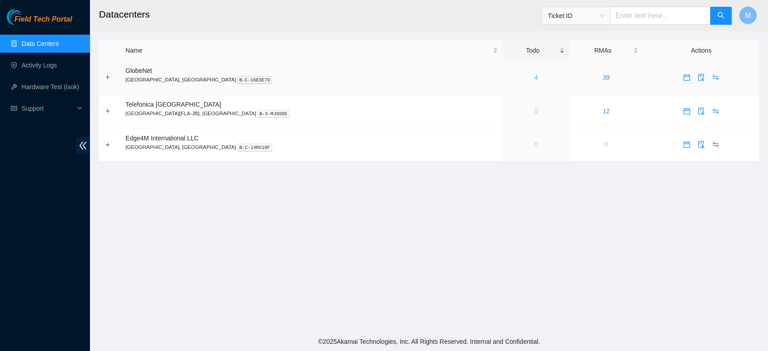
click at [534, 77] on link "4" at bounding box center [536, 77] width 4 height 7
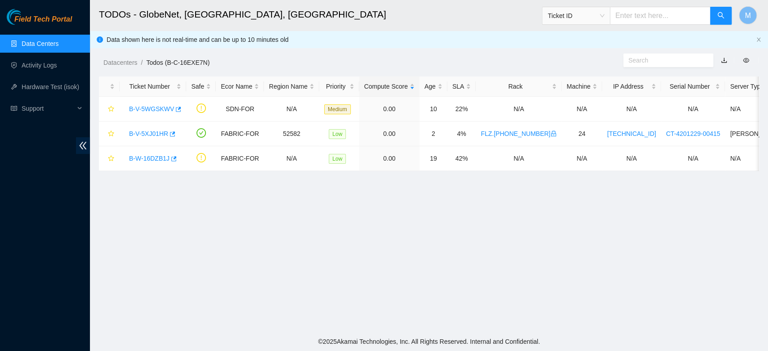
click at [29, 40] on link "Data Centers" at bounding box center [40, 43] width 37 height 7
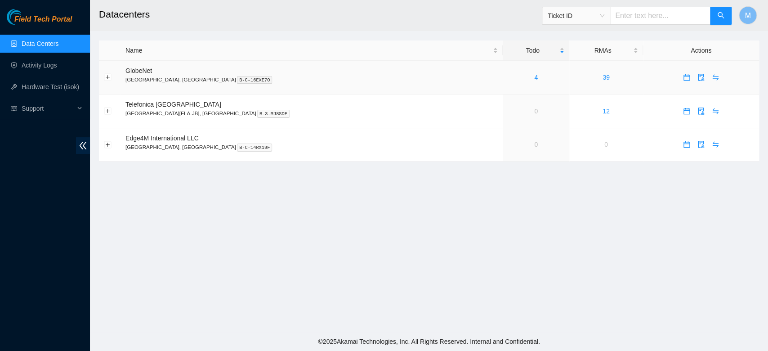
click at [47, 15] on div "Schedule Visit" at bounding box center [23, 7] width 47 height 15
click at [680, 76] on span "calendar" at bounding box center [686, 77] width 13 height 7
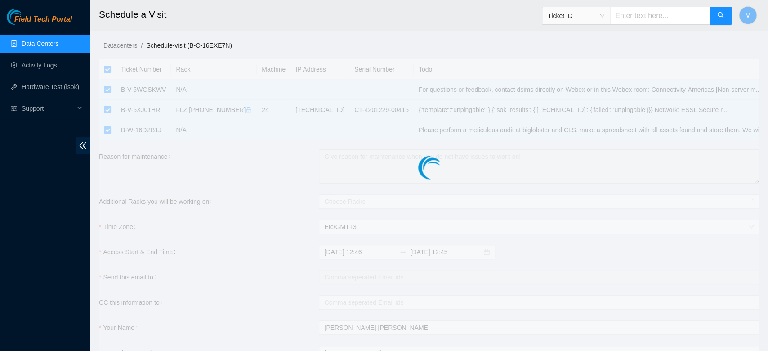
checkbox input "true"
type input "2025-10-06 12:46"
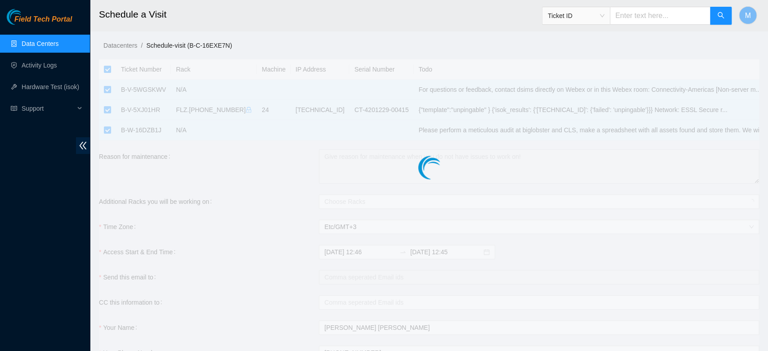
type input "2025-10-07 12:45"
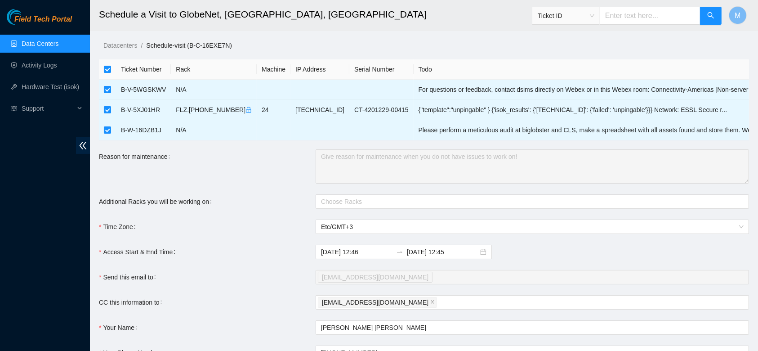
click at [102, 67] on th at bounding box center [107, 69] width 17 height 20
click at [107, 69] on input "checkbox" at bounding box center [107, 69] width 7 height 7
checkbox input "false"
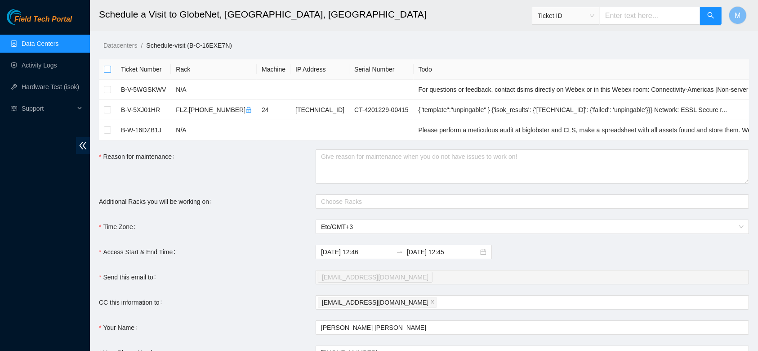
checkbox input "false"
click at [105, 110] on input "checkbox" at bounding box center [107, 109] width 7 height 7
checkbox input "true"
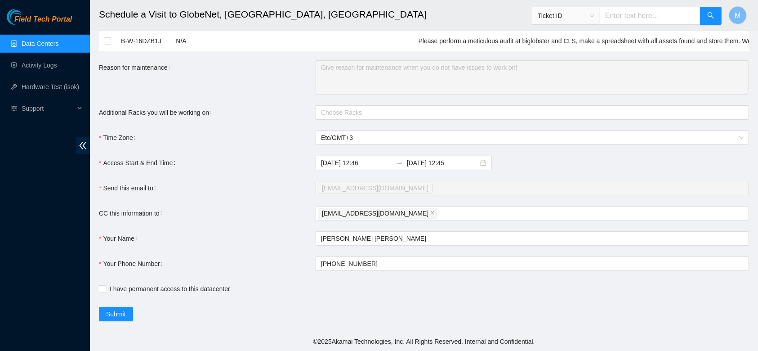
scroll to position [100, 0]
click at [400, 140] on span "Etc/GMT+3" at bounding box center [532, 137] width 423 height 13
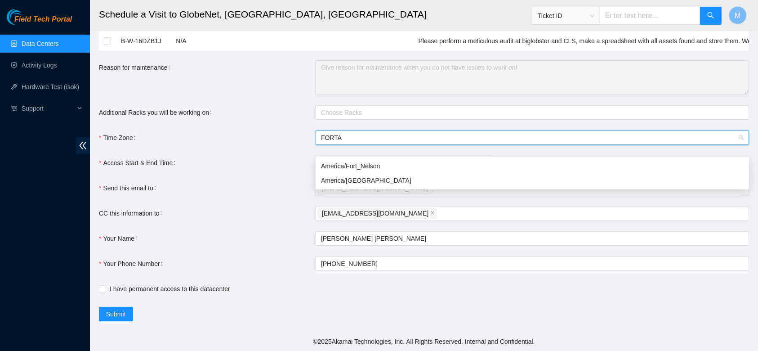
scroll to position [0, 0]
type input "FORTAL"
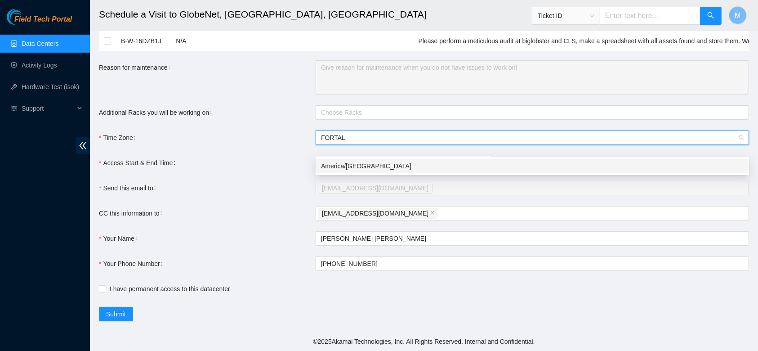
click at [362, 161] on div "America/Fortaleza" at bounding box center [532, 166] width 423 height 10
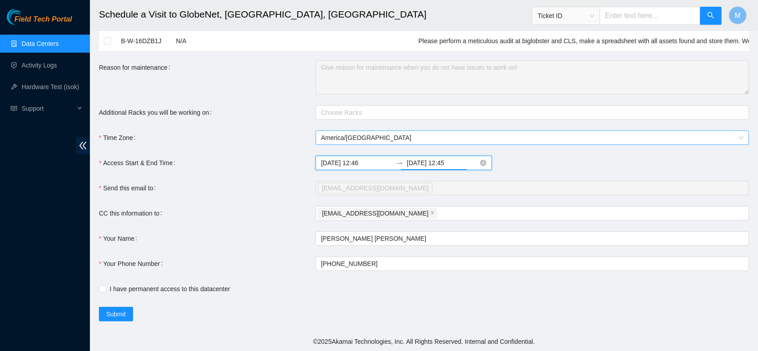
drag, startPoint x: 431, startPoint y: 160, endPoint x: 427, endPoint y: 163, distance: 5.1
click at [427, 163] on input "2025-10-07 12:45" at bounding box center [442, 163] width 71 height 10
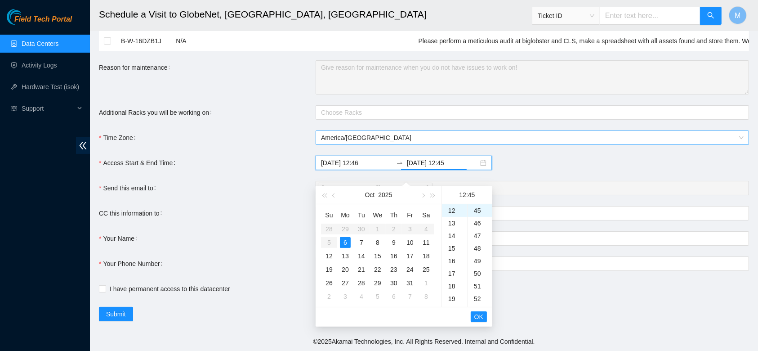
scroll to position [151, 0]
type input "2025-10-06 12:45"
drag, startPoint x: 369, startPoint y: 162, endPoint x: 353, endPoint y: 164, distance: 16.3
click at [353, 164] on input "2025-10-06 12:46" at bounding box center [356, 163] width 71 height 10
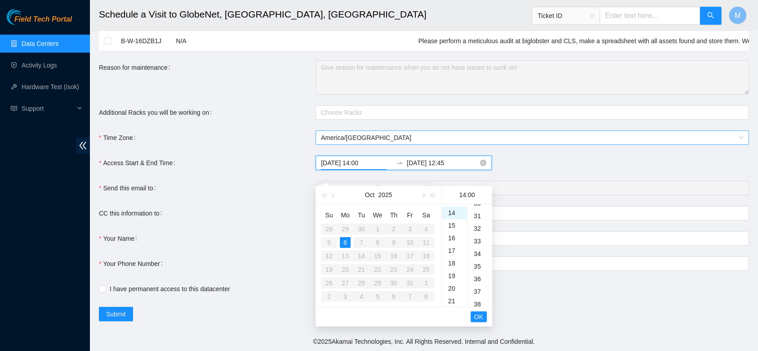
scroll to position [0, 0]
type input "2025-10-06 14:00"
drag, startPoint x: 449, startPoint y: 160, endPoint x: 435, endPoint y: 161, distance: 13.6
click at [435, 161] on input "2025-10-06 12:45" at bounding box center [442, 163] width 71 height 10
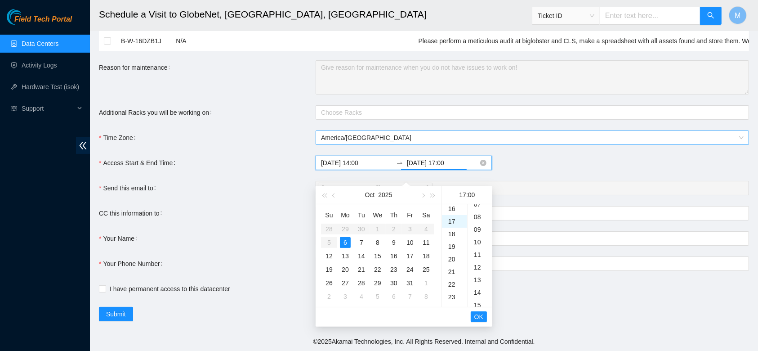
scroll to position [0, 0]
click at [479, 311] on span "OK" at bounding box center [478, 316] width 9 height 10
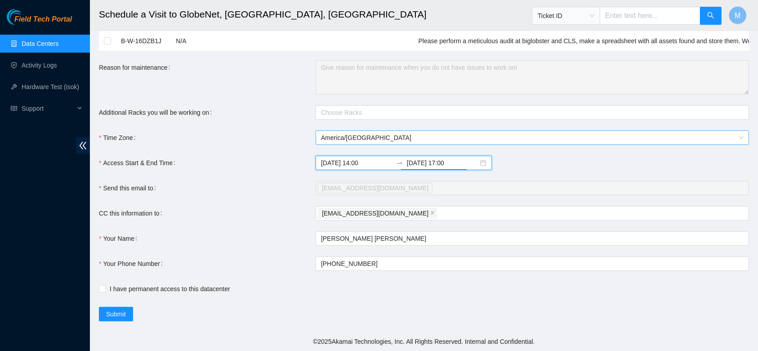
scroll to position [214, 0]
type input "2025-10-06 17:00"
click at [103, 288] on input "I have permanent access to this datacenter" at bounding box center [102, 288] width 6 height 6
checkbox input "true"
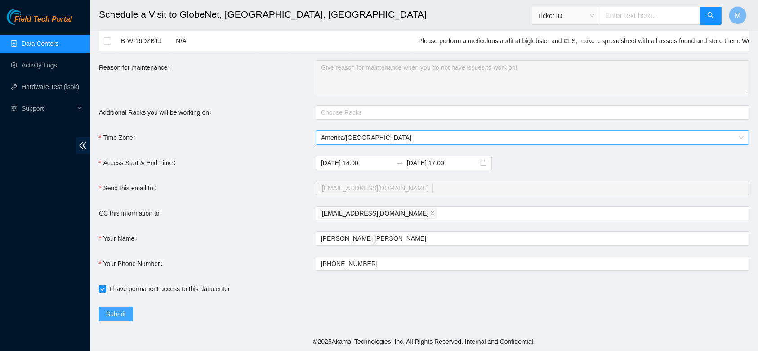
click at [110, 313] on span "Submit" at bounding box center [116, 314] width 20 height 10
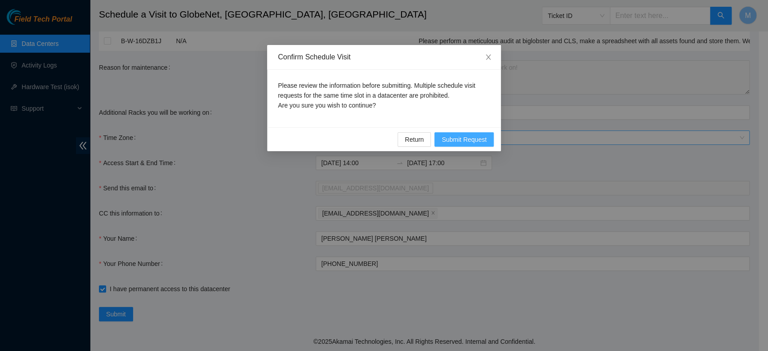
click at [456, 138] on span "Submit Request" at bounding box center [463, 139] width 45 height 10
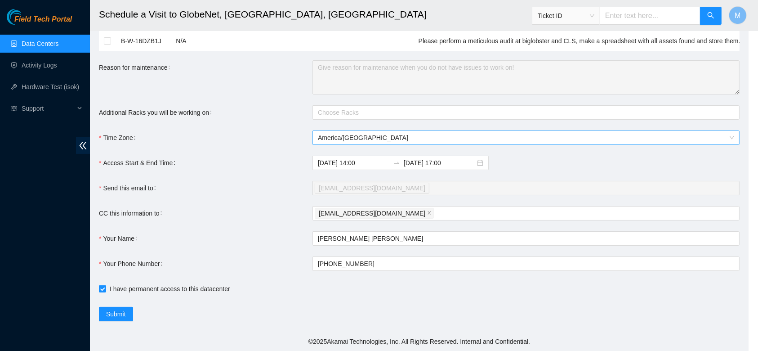
type input "2025-10-06 12:47"
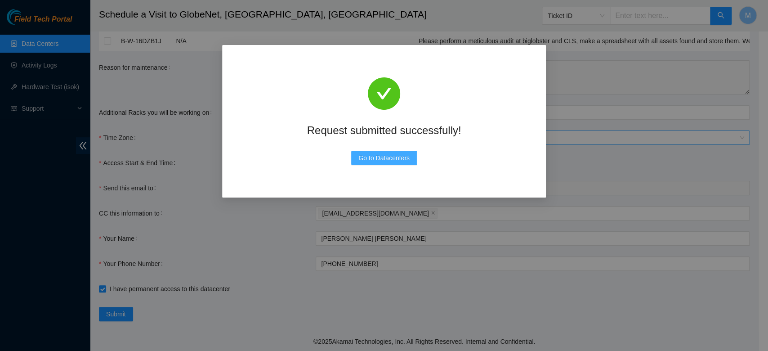
click at [400, 159] on span "Go to Datacenters" at bounding box center [383, 158] width 51 height 10
